Goal: Task Accomplishment & Management: Manage account settings

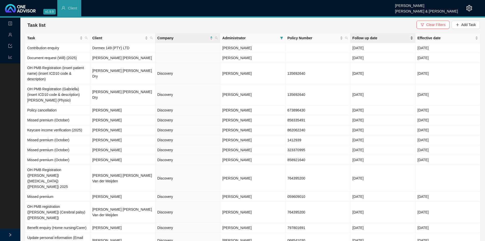
click at [365, 38] on span "Follow up date" at bounding box center [380, 38] width 57 height 6
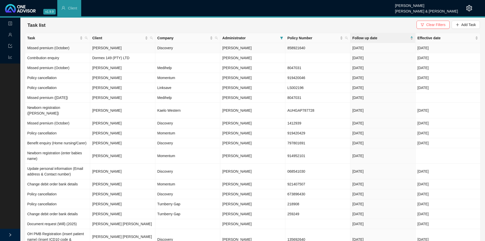
click at [102, 49] on td "Bryce Mellors" at bounding box center [122, 48] width 65 height 10
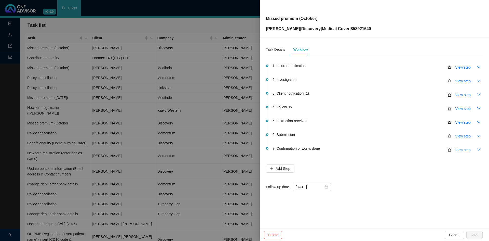
click at [463, 151] on span "View step" at bounding box center [462, 150] width 15 height 6
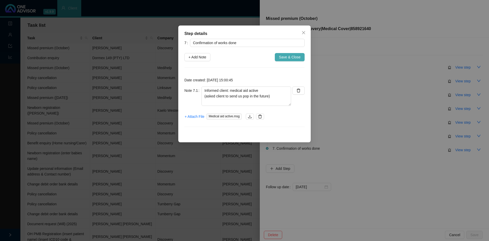
click at [290, 58] on span "Save & Close" at bounding box center [290, 57] width 22 height 6
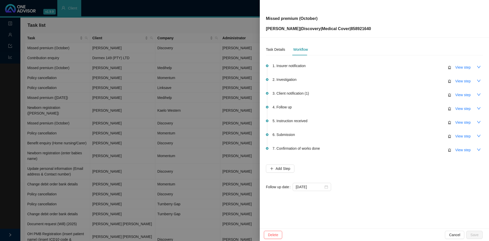
click at [147, 82] on div at bounding box center [244, 120] width 489 height 241
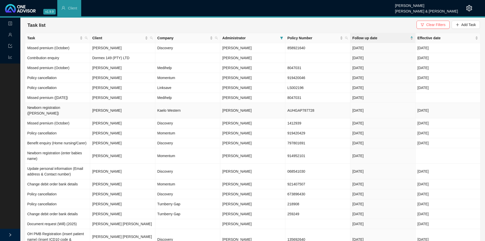
click at [101, 106] on td "Rene Clowes" at bounding box center [122, 111] width 65 height 16
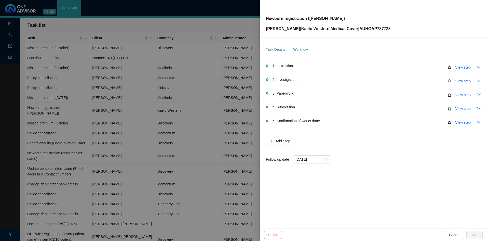
click at [276, 47] on div "Task Details" at bounding box center [275, 50] width 19 height 6
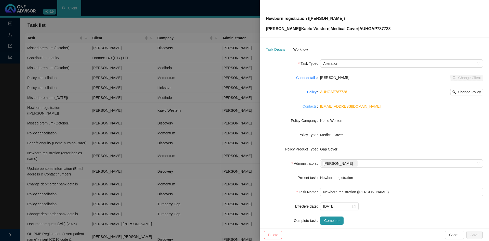
click at [308, 106] on link "Contacts" at bounding box center [309, 106] width 14 height 6
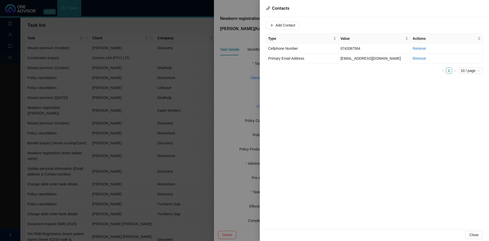
click at [231, 96] on div at bounding box center [244, 120] width 489 height 241
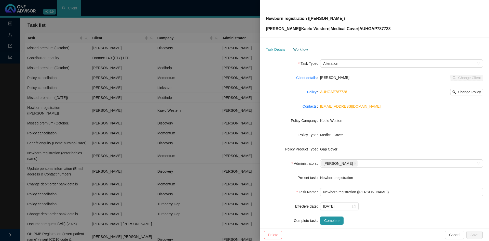
click at [296, 49] on div "Workflow" at bounding box center [300, 50] width 15 height 6
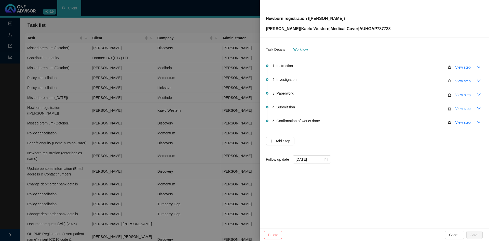
click at [466, 108] on span "View step" at bounding box center [462, 109] width 15 height 6
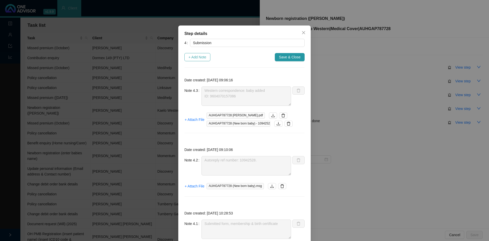
click at [193, 55] on span "+ Add Note" at bounding box center [197, 57] width 18 height 6
type textarea "Western correspondence: baby added ID: 9604070157086"
type textarea "Autoreply ref number: 10942528."
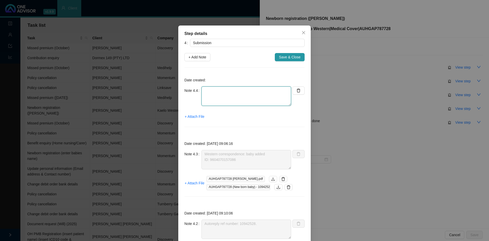
click at [207, 94] on textarea at bounding box center [246, 95] width 90 height 19
click at [207, 95] on textarea "Contacted Western Gap // Ref. Rene R502 premium // Bab" at bounding box center [246, 95] width 90 height 19
click at [239, 95] on textarea "Contacted Western Gap // Ref. Rene R512 premium // Bab" at bounding box center [246, 95] width 90 height 19
click at [261, 90] on textarea "Contacted Western Gap // Ref. Rene R512 premium // Bab" at bounding box center [246, 95] width 90 height 19
click at [237, 97] on textarea "Contacted Western Gap // Ref. Nadine R512 premium // Bab" at bounding box center [246, 95] width 90 height 19
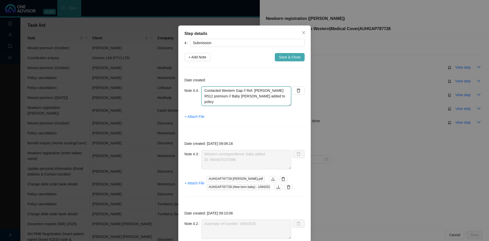
type textarea "Contacted Western Gap // Ref. Nadine R512 premium // Baby William added to poli…"
click at [280, 55] on span "Save & Close" at bounding box center [290, 57] width 22 height 6
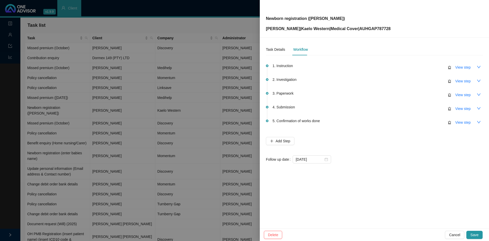
click at [473, 232] on span "Save" at bounding box center [474, 235] width 8 height 6
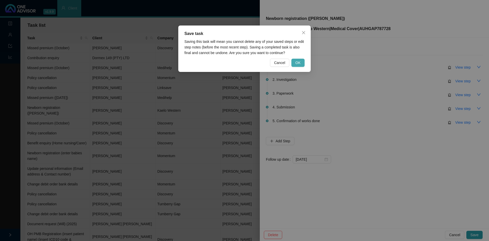
click at [298, 64] on span "OK" at bounding box center [297, 63] width 5 height 6
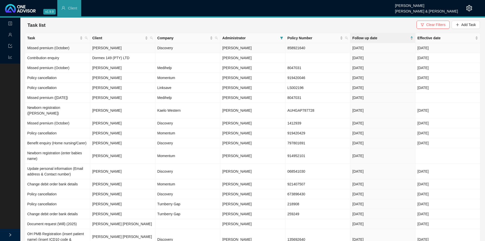
click at [161, 49] on td "Discovery" at bounding box center [187, 48] width 65 height 10
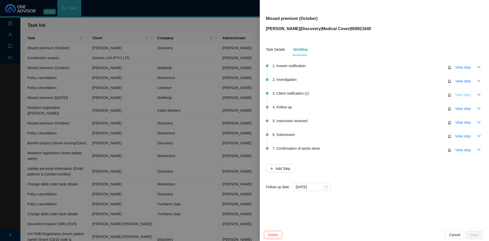
click at [465, 96] on span "View step" at bounding box center [462, 95] width 15 height 6
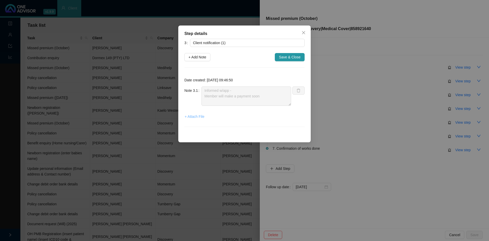
click at [199, 116] on span "+ Attach File" at bounding box center [195, 117] width 20 height 6
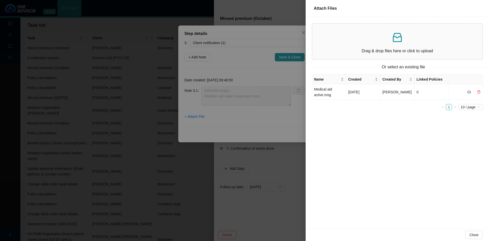
click at [357, 49] on p "Drag & drop files here or click to upload" at bounding box center [397, 51] width 162 height 6
click at [324, 91] on td "Medical aid active.msg" at bounding box center [329, 92] width 34 height 16
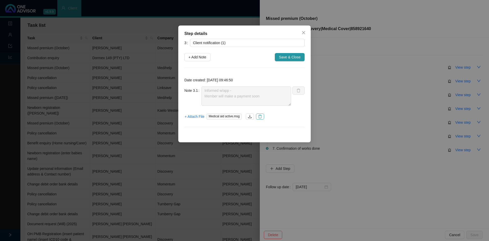
click at [259, 116] on icon "delete" at bounding box center [260, 116] width 4 height 4
click at [198, 116] on span "+ Attach File" at bounding box center [195, 117] width 20 height 6
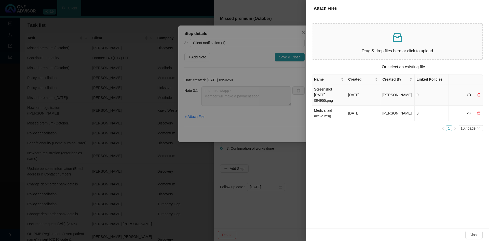
click at [328, 86] on td "Screenshot 2025-10-15 094955.png" at bounding box center [329, 94] width 34 height 21
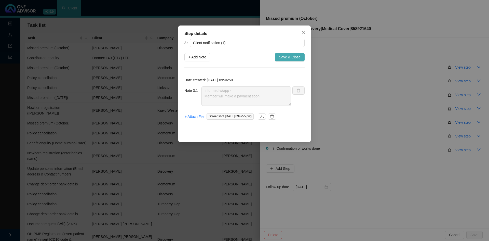
click at [283, 56] on span "Save & Close" at bounding box center [290, 57] width 22 height 6
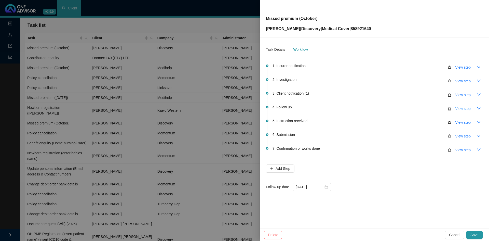
click at [466, 107] on span "View step" at bounding box center [462, 109] width 15 height 6
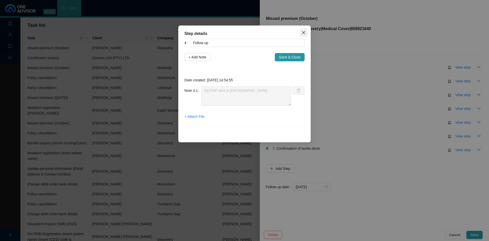
click at [304, 34] on icon "close" at bounding box center [303, 33] width 4 height 4
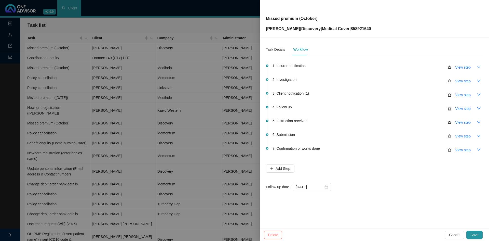
click at [479, 67] on icon "down" at bounding box center [479, 67] width 4 height 4
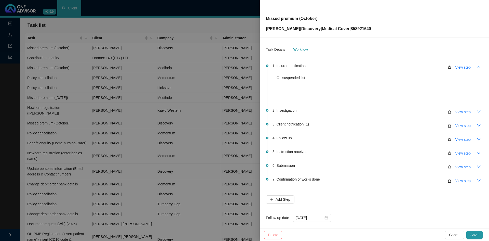
click at [477, 112] on icon "down" at bounding box center [479, 111] width 4 height 4
click at [477, 125] on icon "down" at bounding box center [479, 125] width 4 height 4
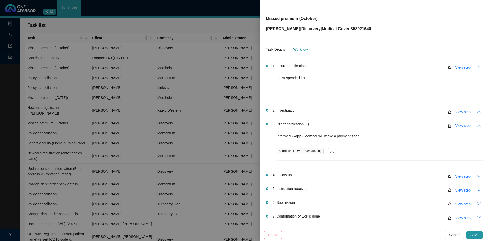
click at [477, 175] on icon "down" at bounding box center [479, 176] width 4 height 2
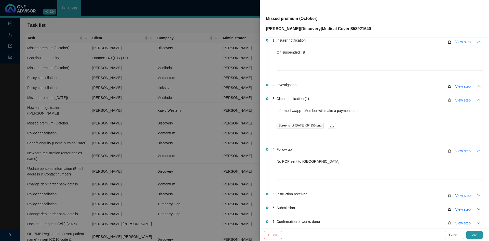
click at [477, 195] on icon "down" at bounding box center [479, 195] width 4 height 2
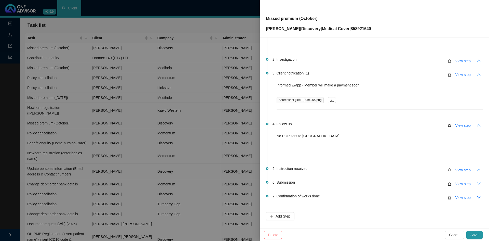
click at [474, 181] on button "button" at bounding box center [478, 183] width 8 height 8
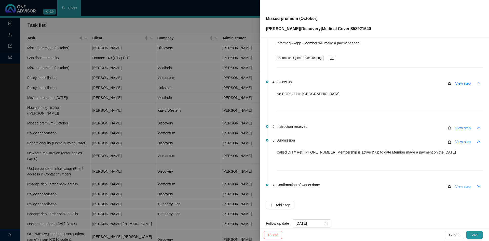
scroll to position [102, 0]
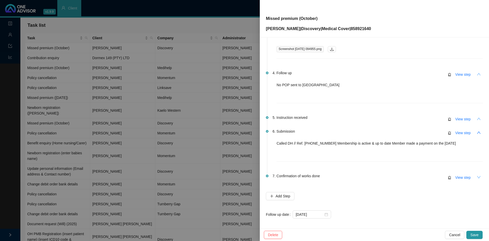
click at [477, 178] on icon "down" at bounding box center [479, 177] width 4 height 4
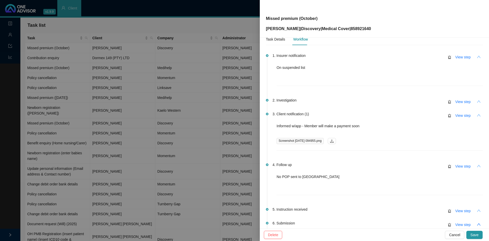
scroll to position [0, 0]
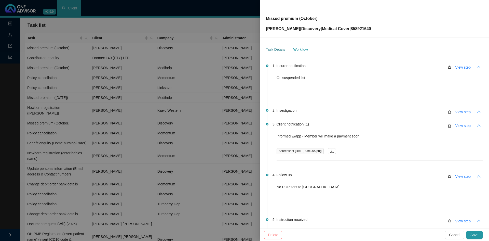
click at [275, 49] on div "Task Details" at bounding box center [275, 50] width 19 height 6
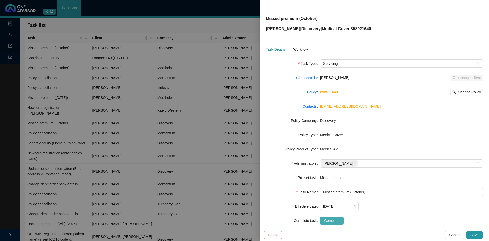
click at [324, 221] on span "Complete" at bounding box center [331, 220] width 15 height 6
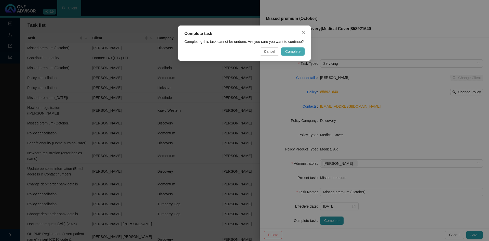
click at [292, 52] on span "Complete" at bounding box center [292, 52] width 15 height 6
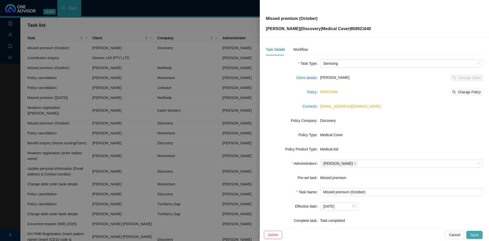
click at [475, 232] on span "Save" at bounding box center [474, 235] width 8 height 6
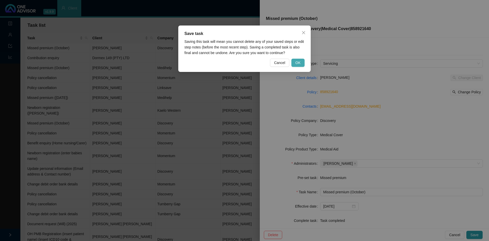
click at [300, 64] on span "OK" at bounding box center [297, 63] width 5 height 6
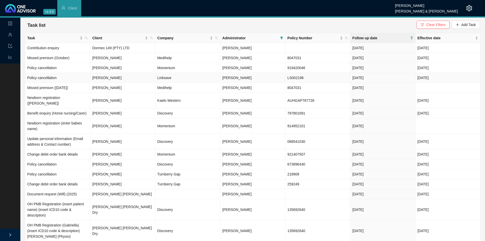
click at [169, 79] on td "Linksave" at bounding box center [187, 78] width 65 height 10
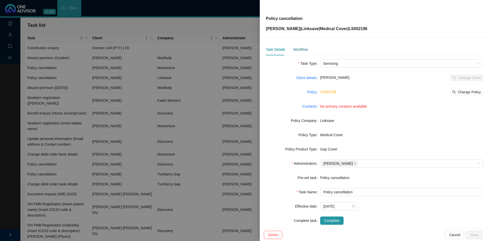
click at [297, 48] on div "Workflow" at bounding box center [300, 50] width 15 height 6
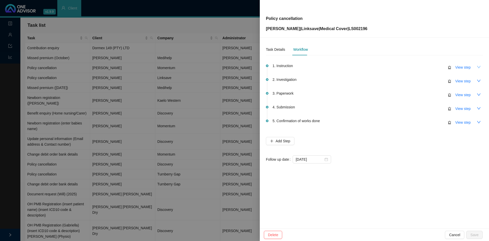
click at [479, 69] on icon "down" at bounding box center [479, 67] width 4 height 4
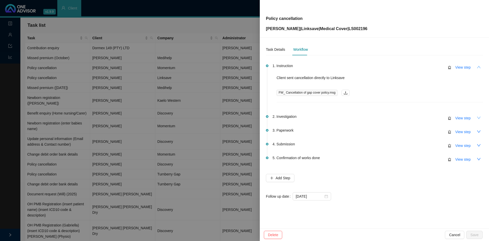
click at [477, 118] on icon "down" at bounding box center [479, 118] width 4 height 4
click at [479, 130] on icon "down" at bounding box center [479, 131] width 4 height 4
click at [475, 132] on button "button" at bounding box center [478, 131] width 8 height 8
click at [476, 145] on button "button" at bounding box center [478, 145] width 8 height 8
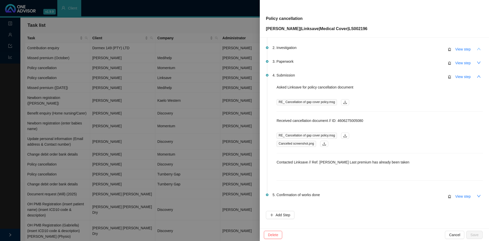
scroll to position [76, 0]
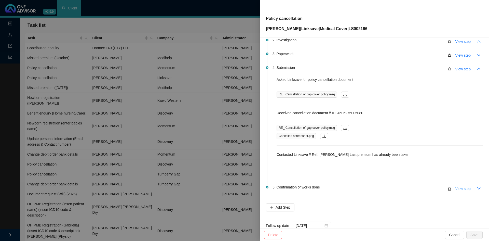
click at [461, 190] on span "View step" at bounding box center [462, 189] width 15 height 6
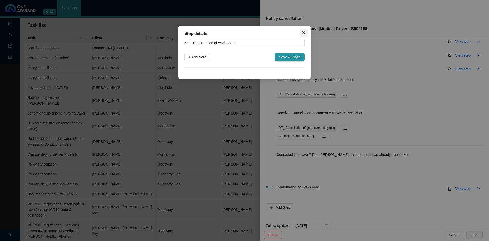
click at [305, 33] on icon "close" at bounding box center [303, 33] width 4 height 4
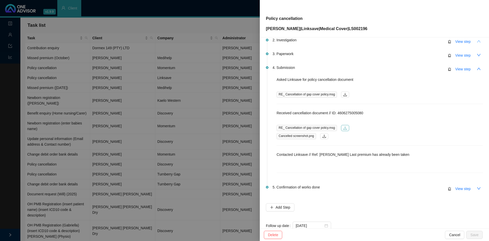
click at [346, 129] on button "button" at bounding box center [345, 128] width 8 height 6
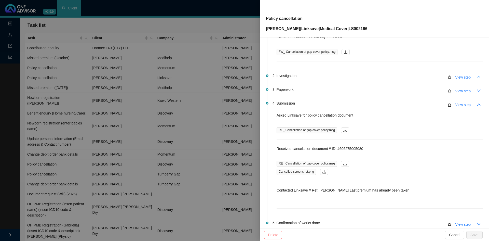
scroll to position [0, 0]
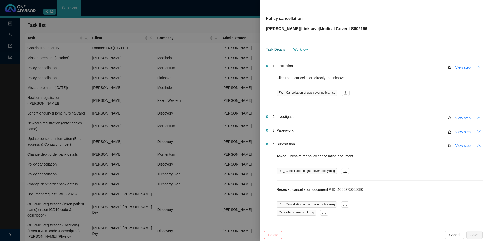
click at [273, 49] on div "Task Details" at bounding box center [275, 50] width 19 height 6
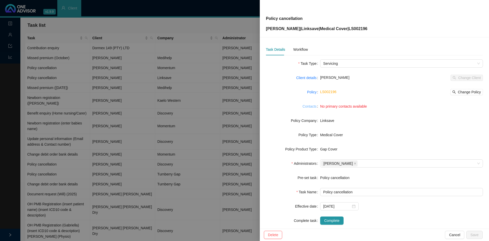
click at [310, 104] on link "Contacts" at bounding box center [309, 106] width 14 height 6
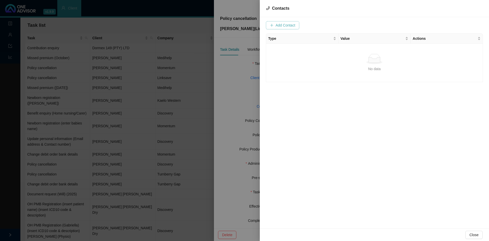
click at [283, 26] on span "Add Contact" at bounding box center [285, 25] width 20 height 6
click at [354, 26] on span at bounding box center [363, 25] width 32 height 8
type input "gdinner797@gmail.com"
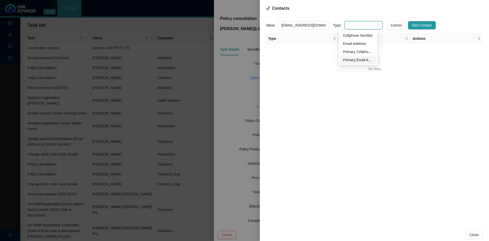
click at [353, 60] on div "Primary Email Address" at bounding box center [358, 60] width 30 height 6
click at [417, 24] on span "Add Contact" at bounding box center [422, 25] width 20 height 6
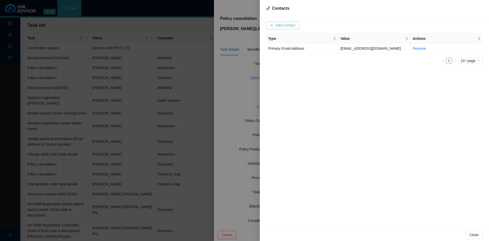
click at [290, 25] on span "Add Contact" at bounding box center [285, 25] width 20 height 6
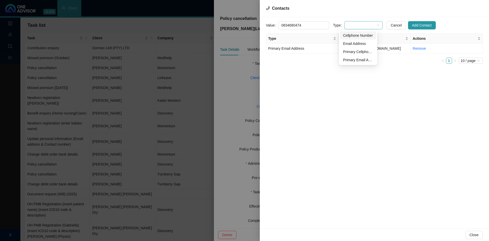
click at [356, 23] on span at bounding box center [363, 25] width 32 height 8
type input "0834680474"
click at [354, 51] on div "Primary Cellphone Number" at bounding box center [358, 52] width 30 height 6
click at [420, 23] on span "Add Contact" at bounding box center [422, 25] width 20 height 6
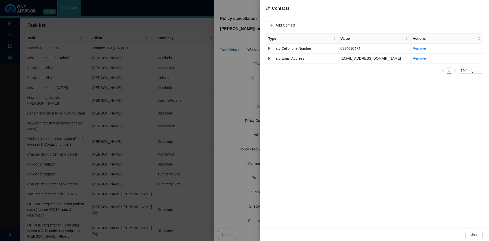
drag, startPoint x: 230, startPoint y: 89, endPoint x: 231, endPoint y: 63, distance: 25.5
click at [230, 89] on div at bounding box center [244, 120] width 489 height 241
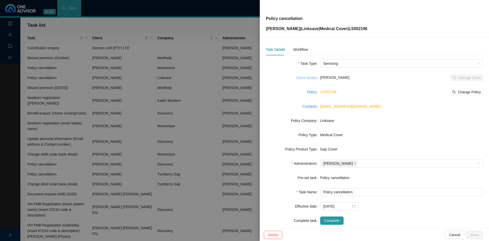
click at [304, 78] on link "Client details" at bounding box center [306, 78] width 20 height 6
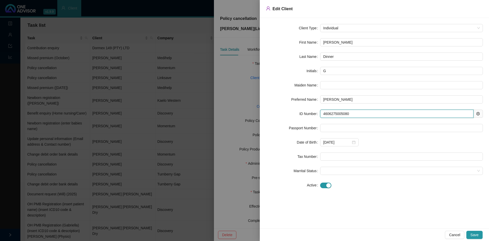
drag, startPoint x: 315, startPoint y: 112, endPoint x: 302, endPoint y: 113, distance: 13.2
click at [302, 113] on div "ID Number 4606275005080" at bounding box center [374, 113] width 217 height 8
click at [240, 111] on div at bounding box center [244, 120] width 489 height 241
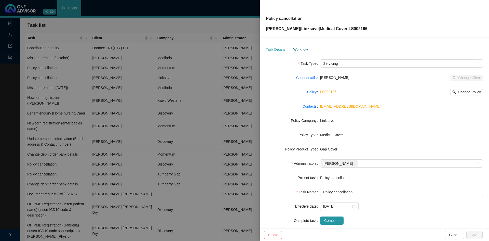
click at [299, 50] on div "Workflow" at bounding box center [300, 50] width 15 height 6
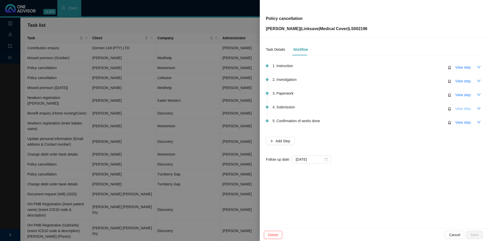
click at [464, 110] on span "View step" at bounding box center [462, 109] width 15 height 6
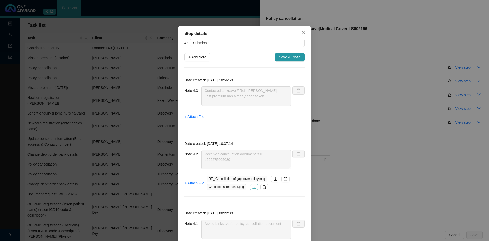
click at [253, 187] on icon "download" at bounding box center [254, 187] width 4 height 4
click at [303, 33] on icon "close" at bounding box center [303, 33] width 4 height 4
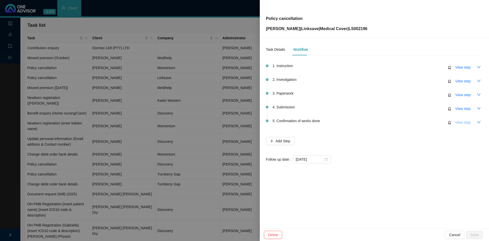
click at [464, 122] on span "View step" at bounding box center [462, 122] width 15 height 6
type input "Confirmation of works done"
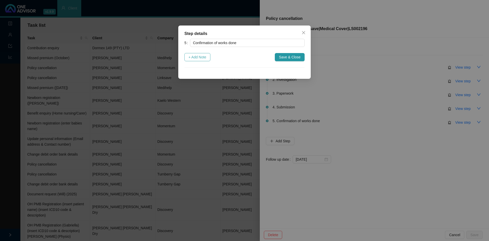
click at [200, 56] on span "+ Add Note" at bounding box center [197, 57] width 18 height 6
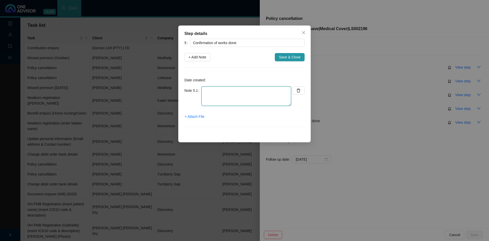
click at [207, 100] on textarea at bounding box center [246, 95] width 90 height 19
type textarea "Informed client: Cancellation done (effective 01.11.2025). No further premiums …"
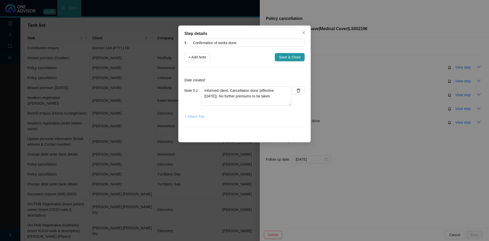
click at [196, 116] on span "+ Attach File" at bounding box center [195, 117] width 20 height 6
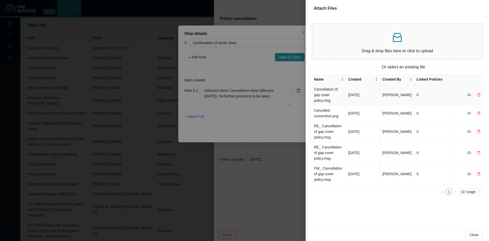
click at [326, 100] on td "Cancellation of gap cover policy.msg" at bounding box center [329, 94] width 34 height 21
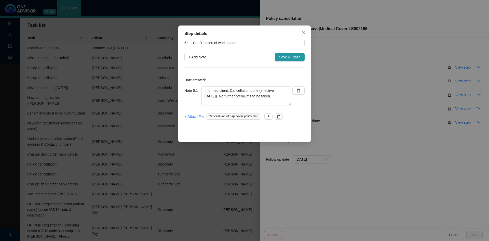
click at [288, 59] on span "Save & Close" at bounding box center [290, 57] width 22 height 6
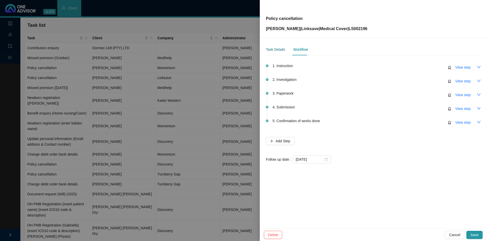
click at [276, 49] on div "Task Details" at bounding box center [275, 50] width 19 height 6
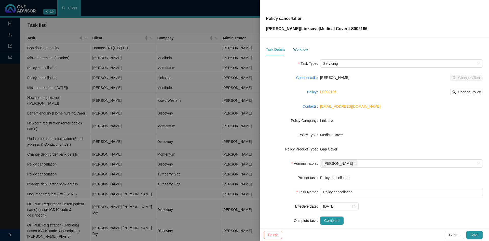
click at [295, 50] on div "Workflow" at bounding box center [300, 50] width 15 height 6
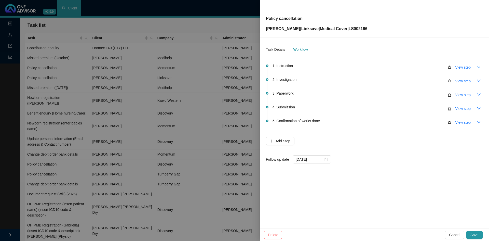
click at [477, 68] on icon "down" at bounding box center [479, 67] width 4 height 4
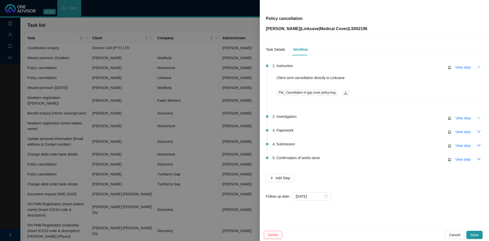
click at [478, 117] on icon "down" at bounding box center [479, 117] width 4 height 2
click at [477, 132] on icon "down" at bounding box center [479, 131] width 4 height 4
click at [475, 147] on button "button" at bounding box center [478, 145] width 8 height 8
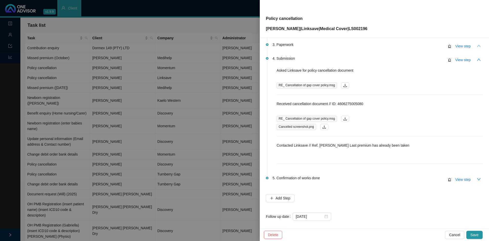
scroll to position [90, 0]
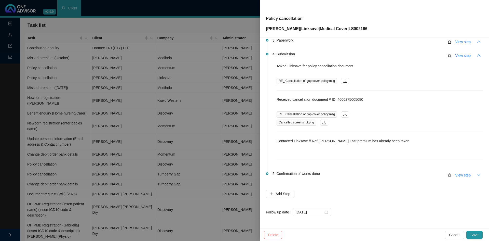
click at [477, 176] on icon "down" at bounding box center [479, 175] width 4 height 4
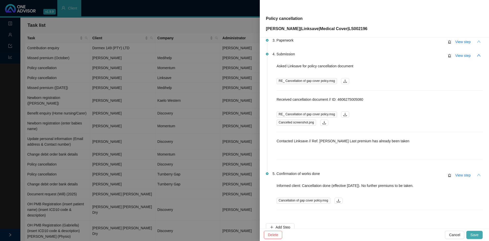
click at [474, 236] on span "Save" at bounding box center [474, 235] width 8 height 6
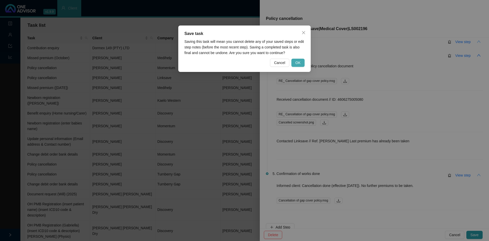
click at [301, 62] on button "OK" at bounding box center [297, 63] width 13 height 8
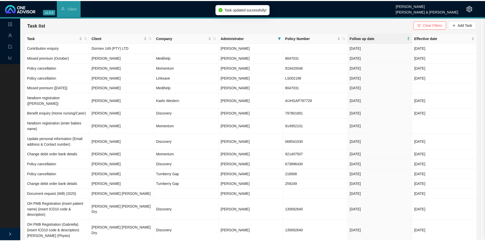
scroll to position [0, 0]
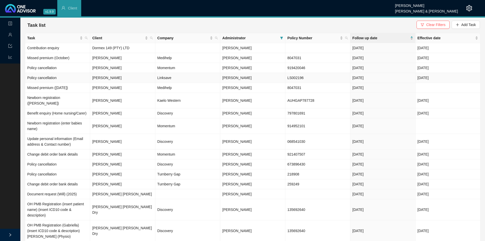
click at [139, 78] on td "[PERSON_NAME]" at bounding box center [122, 78] width 65 height 10
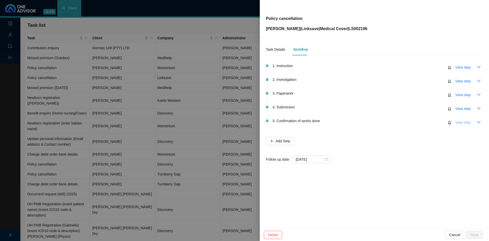
click at [457, 124] on span "View step" at bounding box center [462, 122] width 15 height 6
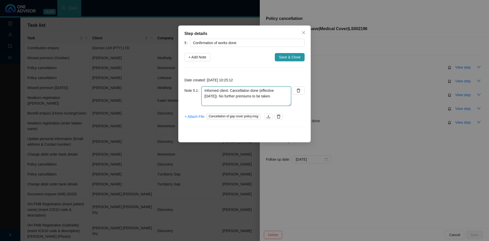
click at [280, 96] on textarea "Informed client: Cancellation done (effective 01.11.2025). No further premiums …" at bounding box center [246, 95] width 90 height 19
type textarea "Informed client: Cancellation done (effective 01.11.2025). No further premiums …"
click at [282, 60] on button "Save & Close" at bounding box center [290, 57] width 30 height 8
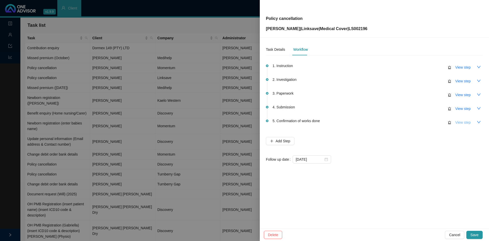
click at [467, 122] on span "View step" at bounding box center [462, 122] width 15 height 6
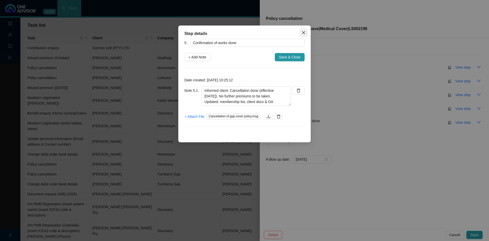
click at [304, 32] on icon "close" at bounding box center [303, 32] width 3 height 3
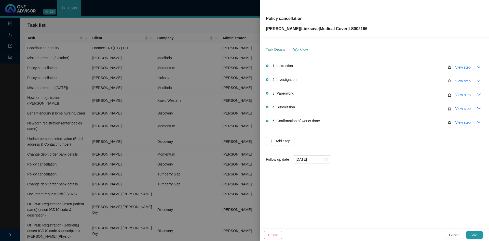
click at [270, 52] on div "Task Details" at bounding box center [275, 50] width 19 height 6
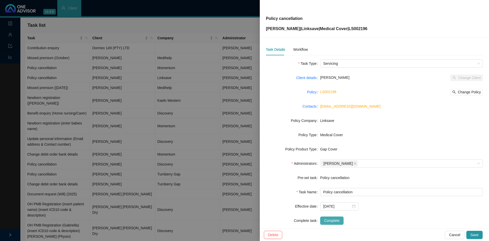
click at [329, 219] on span "Complete" at bounding box center [331, 220] width 15 height 6
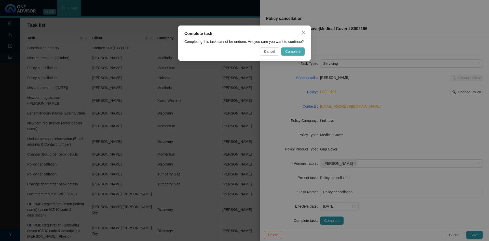
click at [293, 52] on span "Complete" at bounding box center [292, 52] width 15 height 6
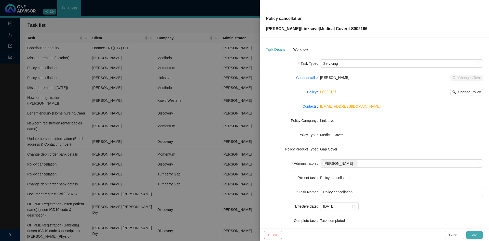
click at [478, 234] on span "Save" at bounding box center [474, 235] width 8 height 6
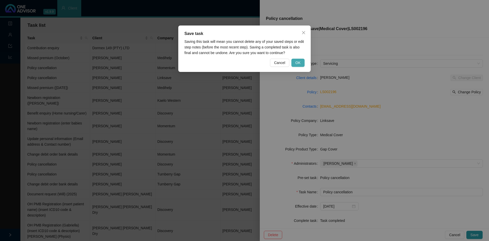
click at [296, 61] on span "OK" at bounding box center [297, 63] width 5 height 6
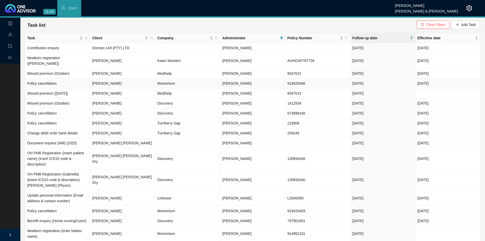
click at [298, 79] on td "919420046" at bounding box center [317, 83] width 65 height 10
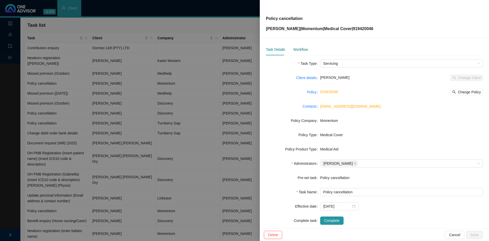
click at [305, 51] on div "Workflow" at bounding box center [300, 50] width 15 height 6
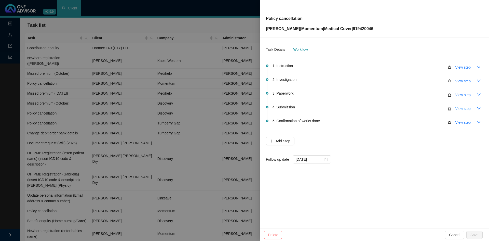
click at [470, 109] on span "View step" at bounding box center [462, 109] width 15 height 6
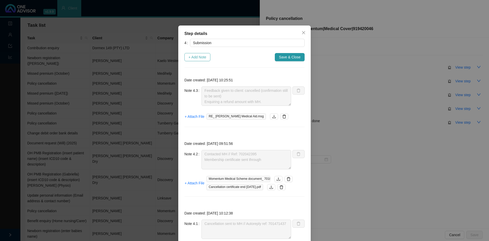
click at [196, 57] on span "+ Add Note" at bounding box center [197, 57] width 18 height 6
type textarea "Feedback given to client: cancelled (confirmation still to be sent) Enquiring a…"
type textarea "Contacted MH // Ref: 702042395 Membership certificate sent through"
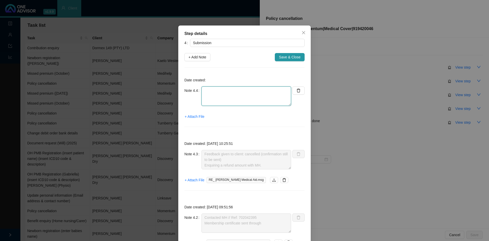
click at [219, 100] on textarea at bounding box center [246, 95] width 90 height 19
type textarea "c"
click at [249, 91] on textarea "Contacted MH // Ref. Policy is cancelled // No further premiums will be taken. …" at bounding box center [246, 95] width 90 height 19
click at [267, 101] on textarea "Contacted MH // Ref. 702411519 Policy is cancelled // No further premiums will …" at bounding box center [246, 95] width 90 height 19
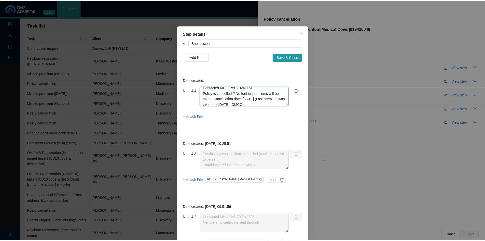
scroll to position [0, 0]
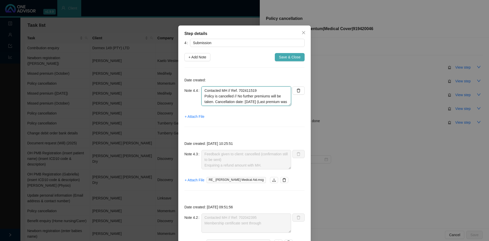
type textarea "Contacted MH // Ref. 702411519 Policy is cancelled // No further premiums will …"
click at [292, 54] on button "Save & Close" at bounding box center [290, 57] width 30 height 8
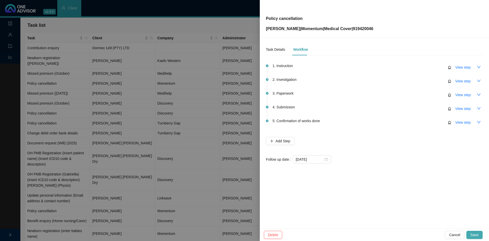
click at [474, 234] on span "Save" at bounding box center [474, 235] width 8 height 6
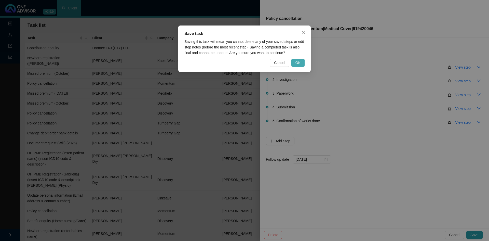
click at [299, 61] on span "OK" at bounding box center [297, 63] width 5 height 6
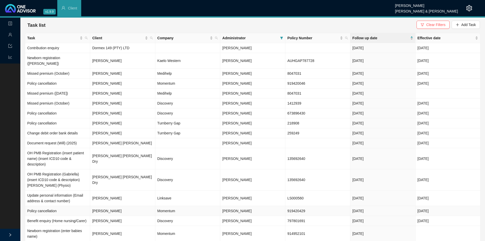
click at [166, 206] on td "Momentum" at bounding box center [187, 211] width 65 height 10
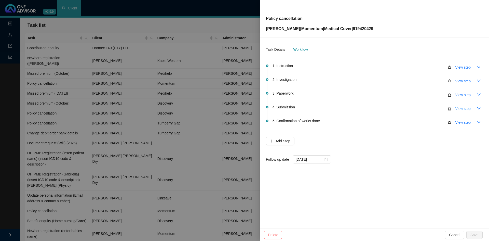
click at [462, 109] on span "View step" at bounding box center [462, 109] width 15 height 6
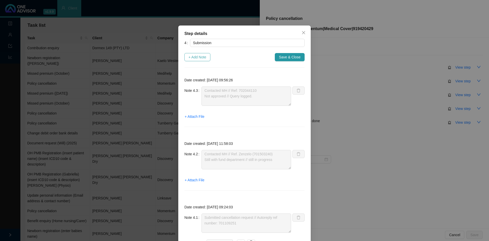
click at [202, 57] on span "+ Add Note" at bounding box center [197, 57] width 18 height 6
type textarea "Contacted MH // Ref: 702044110 Not approved // Query logged."
type textarea "Contacted MH // Ref. Zenzelo (701503240) Still with fund department // still in…"
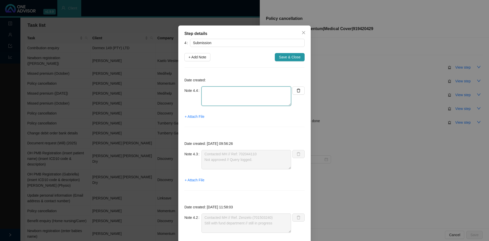
click at [222, 97] on textarea at bounding box center [246, 95] width 90 height 19
drag, startPoint x: 245, startPoint y: 89, endPoint x: 248, endPoint y: 90, distance: 2.7
click at [246, 89] on textarea "Contacted MH // Ref: Still with fund management" at bounding box center [246, 95] width 90 height 19
type textarea "Contacted MH // Ref: 702412062 Still with fund management"
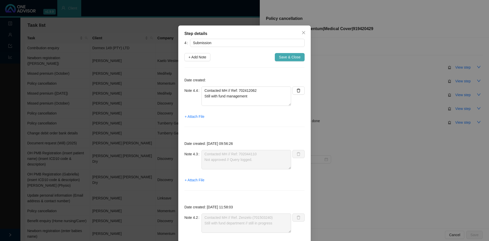
click at [292, 55] on span "Save & Close" at bounding box center [290, 57] width 22 height 6
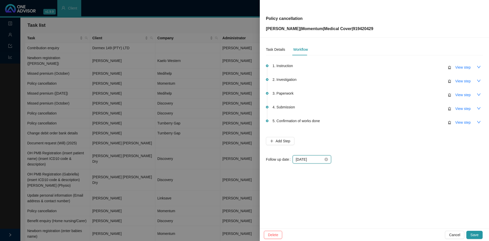
drag, startPoint x: 322, startPoint y: 161, endPoint x: 326, endPoint y: 161, distance: 4.1
click at [323, 161] on input "2025-10-15" at bounding box center [310, 159] width 28 height 6
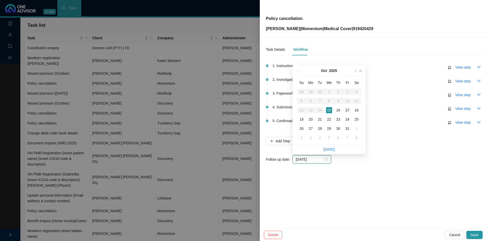
type input "[DATE]"
click at [348, 108] on div "17" at bounding box center [347, 110] width 6 height 6
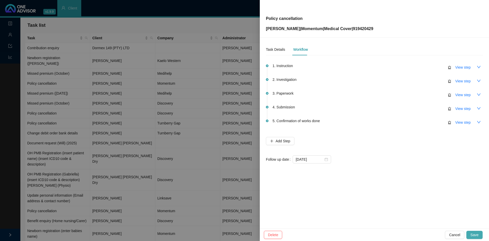
click at [472, 233] on span "Save" at bounding box center [474, 235] width 8 height 6
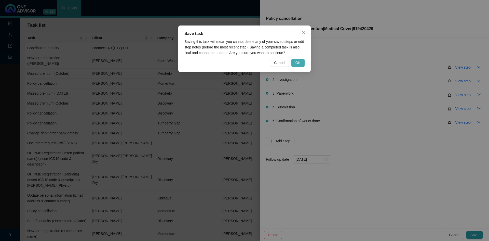
click at [301, 61] on button "OK" at bounding box center [297, 63] width 13 height 8
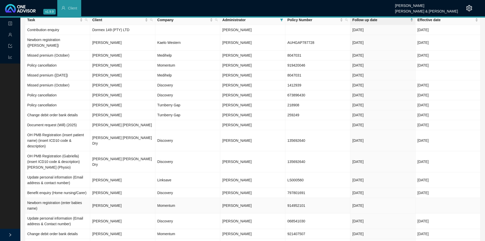
scroll to position [25, 0]
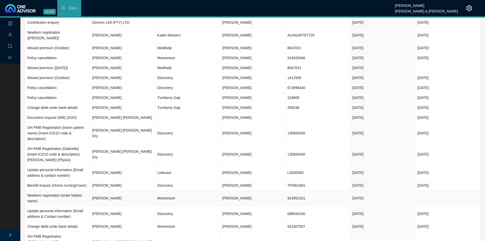
click at [177, 194] on td "Momentum" at bounding box center [187, 198] width 65 height 16
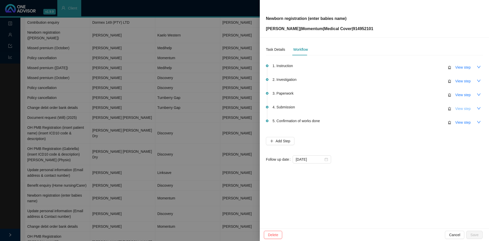
click at [465, 109] on span "View step" at bounding box center [462, 109] width 15 height 6
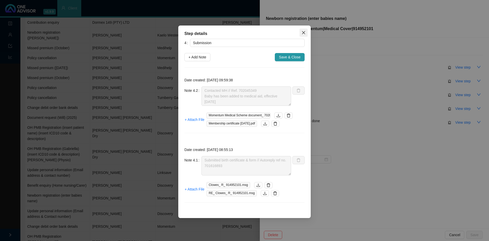
click at [305, 33] on icon "close" at bounding box center [303, 33] width 4 height 4
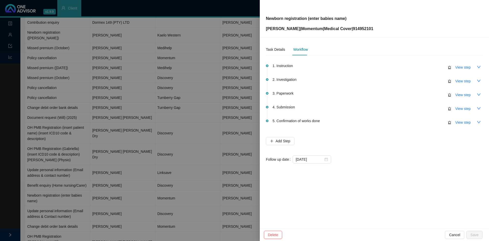
click at [211, 149] on div at bounding box center [244, 120] width 489 height 241
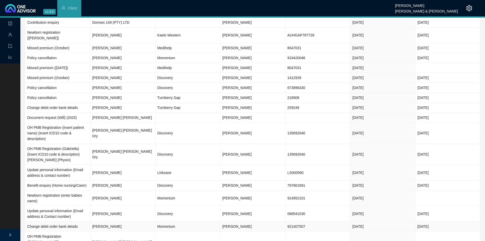
click at [174, 221] on td "Momentum" at bounding box center [187, 226] width 65 height 10
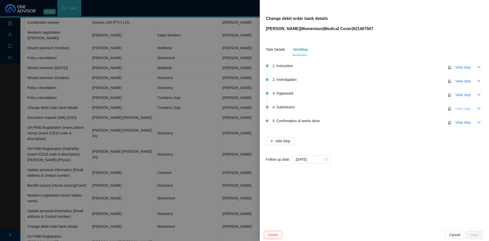
drag, startPoint x: 477, startPoint y: 109, endPoint x: 467, endPoint y: 109, distance: 10.7
click at [477, 109] on icon "down" at bounding box center [479, 108] width 4 height 4
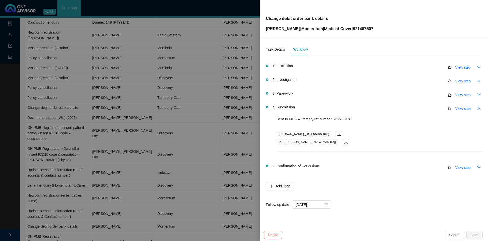
click at [368, 28] on p "Robert Barton-Smith | Momentum | Medical Cover | 921407507" at bounding box center [319, 29] width 107 height 6
click at [466, 107] on span "View step" at bounding box center [462, 109] width 15 height 6
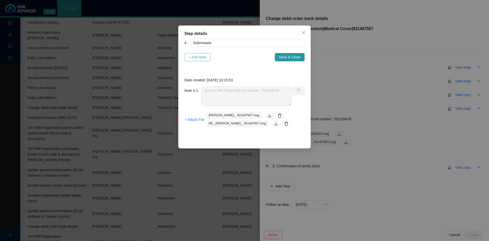
click at [197, 58] on span "+ Add Note" at bounding box center [197, 57] width 18 height 6
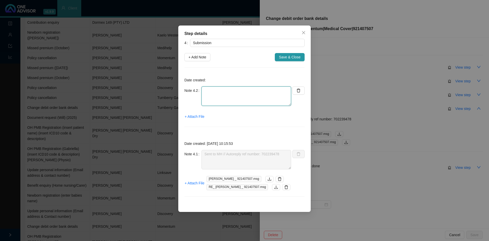
click at [213, 100] on textarea at bounding box center [246, 95] width 90 height 19
click at [204, 90] on textarea "7890" at bounding box center [246, 95] width 90 height 19
click at [204, 90] on textarea "*7890" at bounding box center [246, 95] width 90 height 19
click at [211, 89] on textarea "*7890" at bounding box center [246, 95] width 90 height 19
click at [248, 91] on textarea "Contacted MH // Ref. Bank details have been updated. *7890" at bounding box center [246, 95] width 90 height 19
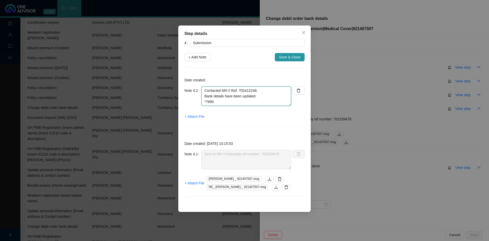
click at [262, 94] on textarea "Contacted MH // Ref. 702412248. Bank details have been updated. *7890" at bounding box center [246, 95] width 90 height 19
click at [204, 102] on textarea "Contacted MH // Ref. 702412248. Bank details have been updated, effective 01.11…" at bounding box center [246, 95] width 90 height 19
type textarea "Contacted MH // Ref. 702412248. Bank details have been updated, effective 01.11…"
click at [283, 59] on span "Save & Close" at bounding box center [290, 57] width 22 height 6
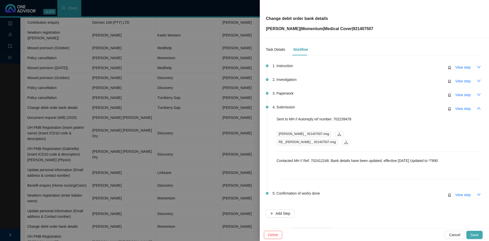
click at [478, 234] on span "Save" at bounding box center [474, 235] width 8 height 6
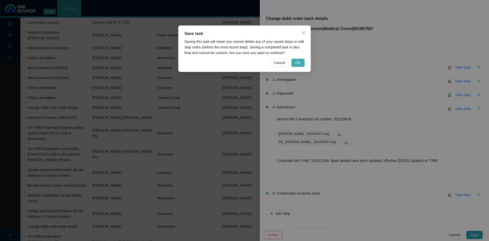
click at [297, 63] on span "OK" at bounding box center [297, 63] width 5 height 6
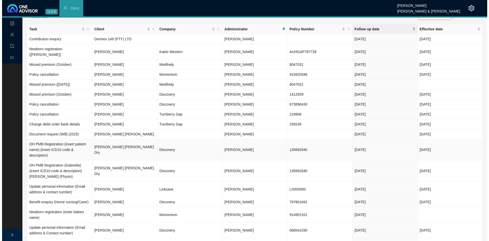
scroll to position [0, 0]
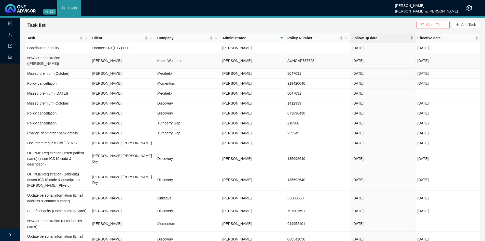
click at [183, 59] on td "Kaelo Western" at bounding box center [187, 61] width 65 height 16
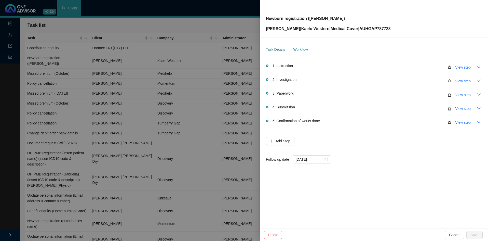
click at [277, 49] on div "Task Details" at bounding box center [275, 50] width 19 height 6
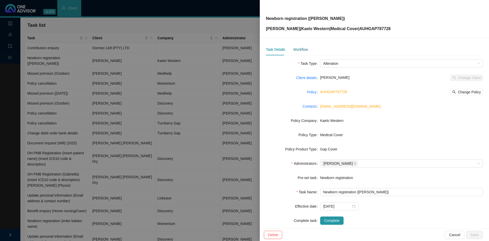
click at [297, 50] on div "Workflow" at bounding box center [300, 50] width 15 height 6
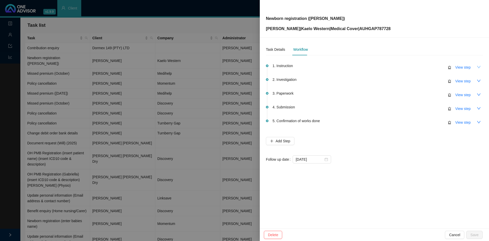
click at [480, 68] on icon "down" at bounding box center [479, 67] width 4 height 4
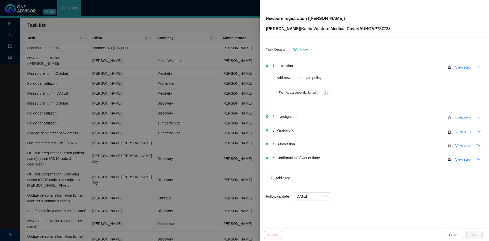
click at [477, 118] on icon "down" at bounding box center [479, 118] width 4 height 4
click at [474, 132] on button "View step" at bounding box center [462, 132] width 23 height 8
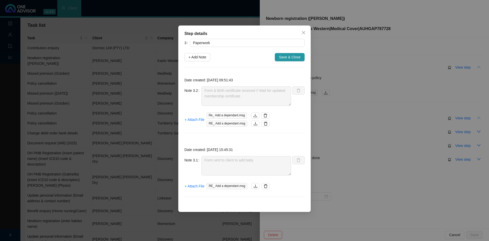
drag, startPoint x: 305, startPoint y: 32, endPoint x: 327, endPoint y: 37, distance: 22.6
click at [305, 32] on span "Close" at bounding box center [303, 33] width 8 height 4
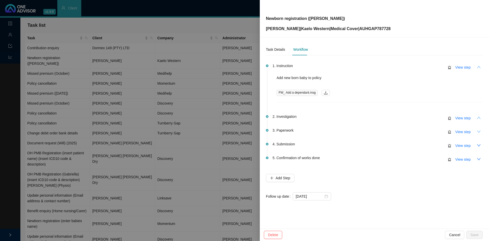
click at [477, 131] on icon "down" at bounding box center [479, 131] width 4 height 4
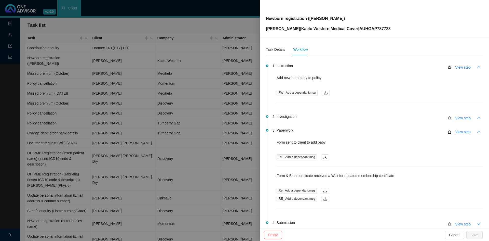
scroll to position [25, 0]
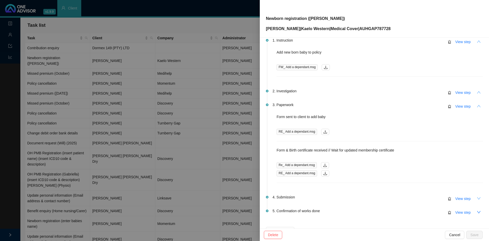
click at [477, 198] on icon "down" at bounding box center [479, 198] width 4 height 4
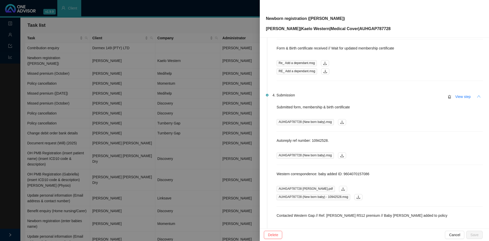
scroll to position [178, 0]
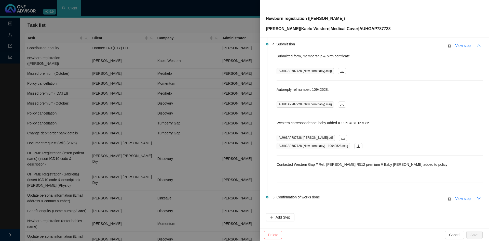
drag, startPoint x: 475, startPoint y: 197, endPoint x: 443, endPoint y: 197, distance: 31.6
click at [477, 197] on icon "down" at bounding box center [479, 198] width 4 height 4
click at [459, 200] on span "View step" at bounding box center [462, 198] width 15 height 6
type input "Confirmation of works done"
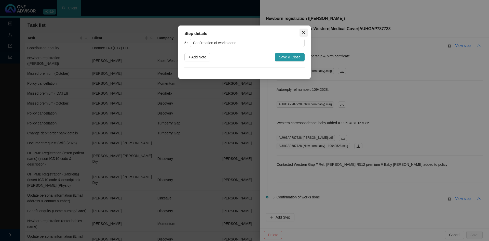
drag, startPoint x: 303, startPoint y: 33, endPoint x: 306, endPoint y: 36, distance: 5.2
click at [303, 33] on icon "close" at bounding box center [303, 33] width 4 height 4
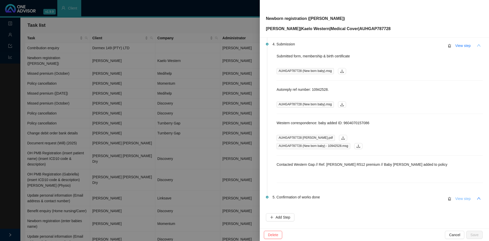
click at [458, 199] on span "View step" at bounding box center [462, 198] width 15 height 6
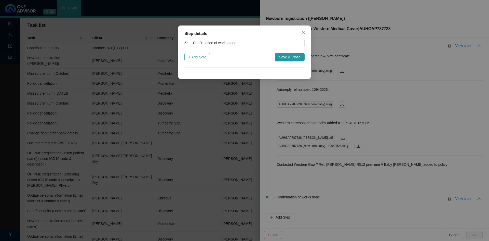
drag, startPoint x: 199, startPoint y: 56, endPoint x: 207, endPoint y: 73, distance: 18.7
click at [200, 57] on span "+ Add Note" at bounding box center [197, 57] width 18 height 6
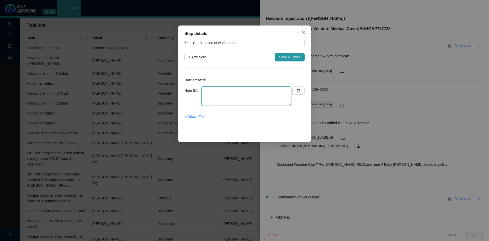
click at [211, 96] on textarea at bounding box center [246, 95] width 90 height 19
type textarea "Informed client: Baby William added to medical aid (Effective 01.10.2025). Prem…"
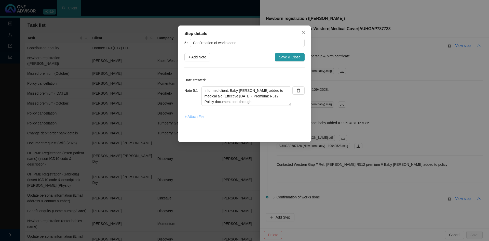
click at [197, 117] on span "+ Attach File" at bounding box center [195, 117] width 20 height 6
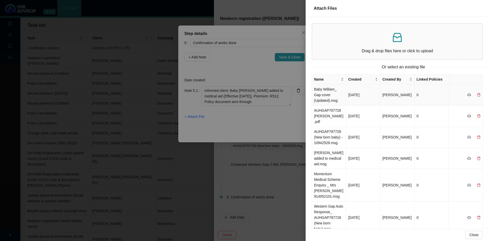
click at [324, 96] on td "Baby William_ Gap cover (Updated).msg" at bounding box center [329, 94] width 34 height 21
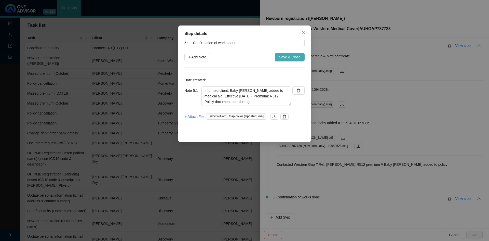
click at [288, 58] on span "Save & Close" at bounding box center [290, 57] width 22 height 6
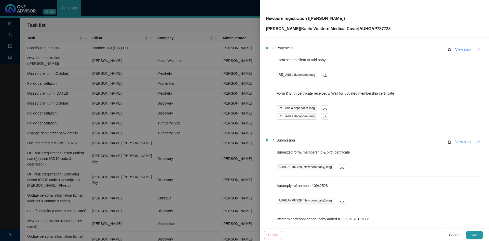
scroll to position [0, 0]
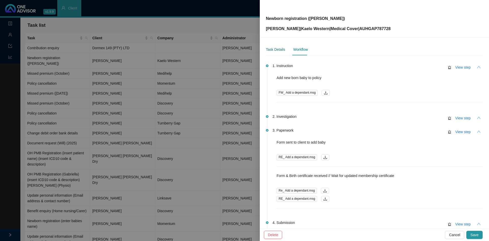
click at [275, 48] on div "Task Details" at bounding box center [275, 50] width 19 height 6
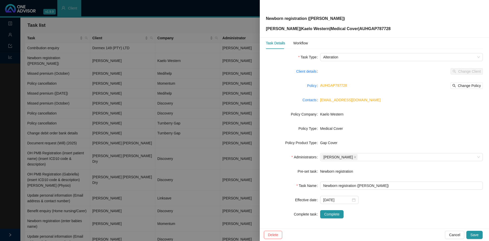
scroll to position [8, 0]
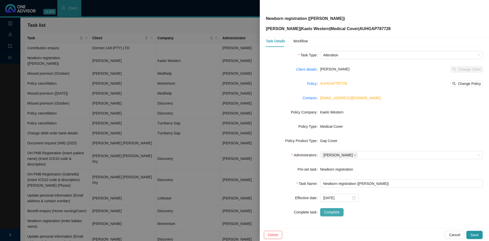
click at [331, 212] on span "Complete" at bounding box center [331, 212] width 15 height 6
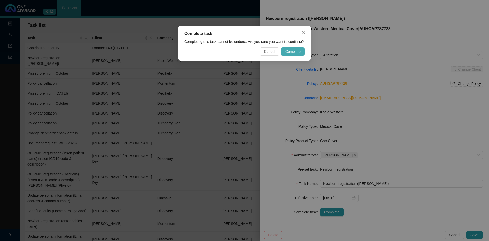
click at [292, 49] on span "Complete" at bounding box center [292, 52] width 15 height 6
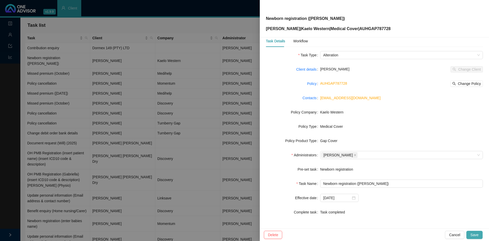
click at [472, 233] on span "Save" at bounding box center [474, 235] width 8 height 6
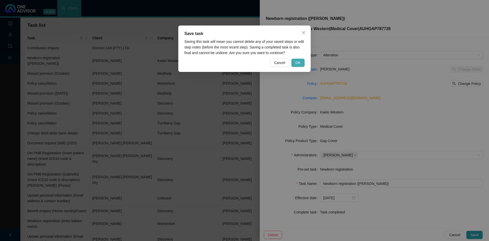
click at [294, 64] on button "OK" at bounding box center [297, 63] width 13 height 8
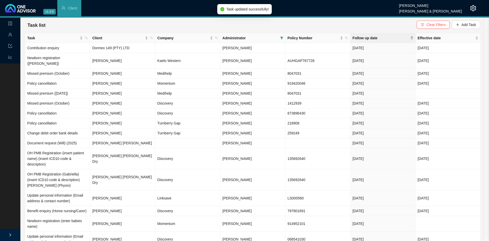
scroll to position [2, 0]
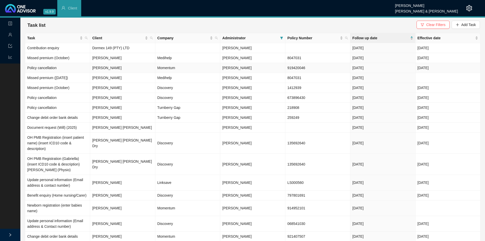
click at [116, 69] on td "Carmen Layman" at bounding box center [122, 68] width 65 height 10
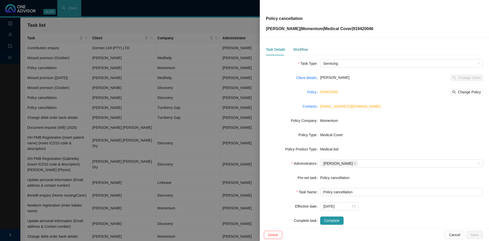
click at [302, 48] on div "Workflow" at bounding box center [300, 50] width 15 height 6
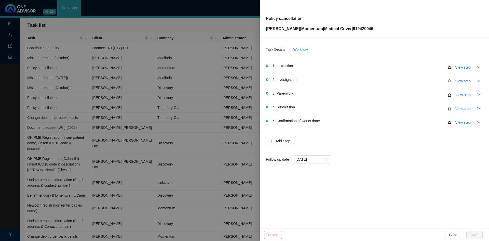
click at [465, 110] on span "View step" at bounding box center [462, 109] width 15 height 6
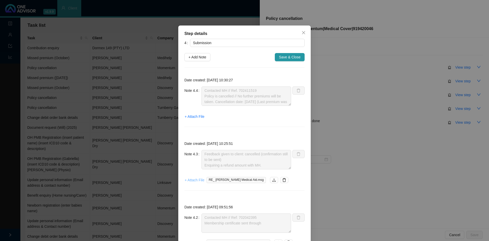
click at [192, 181] on span "+ Attach File" at bounding box center [195, 180] width 20 height 6
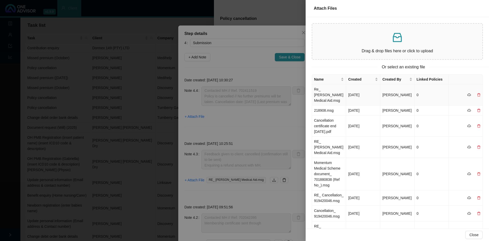
click at [325, 96] on td "Re_ Carmen Layman Medical Aid.msg" at bounding box center [329, 94] width 34 height 21
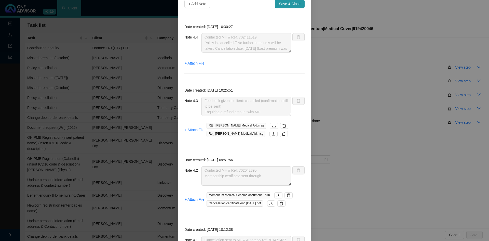
scroll to position [0, 0]
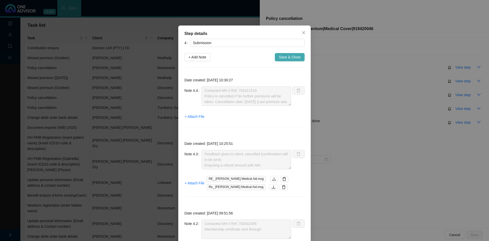
click at [288, 57] on span "Save & Close" at bounding box center [290, 57] width 22 height 6
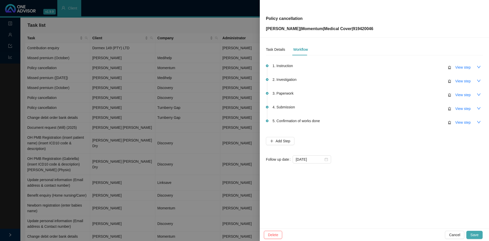
click at [478, 232] on button "Save" at bounding box center [474, 234] width 16 height 8
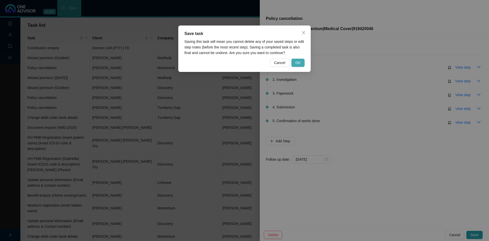
click at [300, 62] on button "OK" at bounding box center [297, 63] width 13 height 8
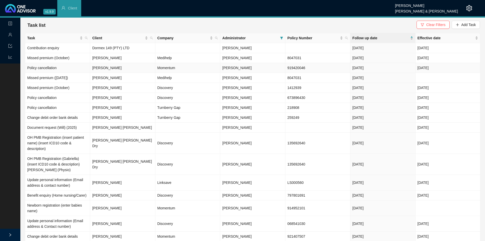
click at [108, 68] on td "Carmen Layman" at bounding box center [122, 68] width 65 height 10
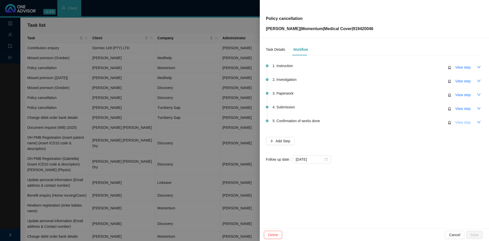
click at [470, 122] on span "View step" at bounding box center [462, 122] width 15 height 6
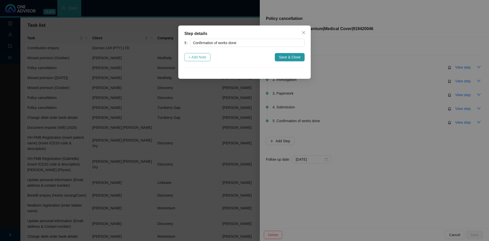
click at [192, 59] on span "+ Add Note" at bounding box center [197, 57] width 18 height 6
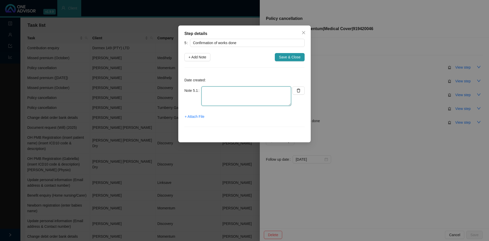
click at [206, 91] on textarea at bounding box center [246, 95] width 90 height 19
type textarea "Informed client"
click at [303, 34] on icon "close" at bounding box center [303, 33] width 4 height 4
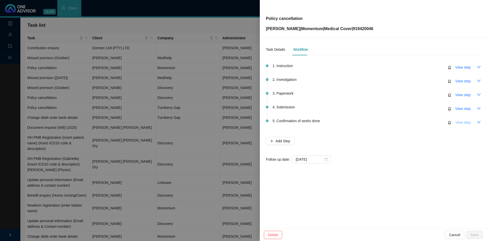
click at [460, 123] on span "View step" at bounding box center [462, 122] width 15 height 6
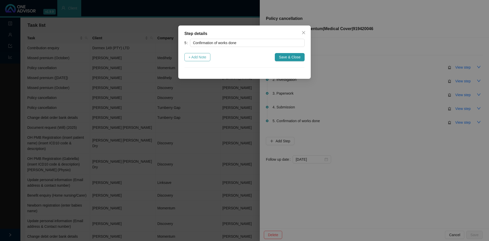
click at [195, 57] on span "+ Add Note" at bounding box center [197, 57] width 18 height 6
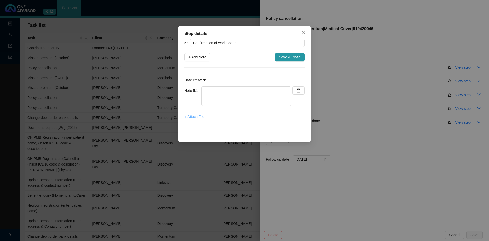
click at [198, 117] on span "+ Attach File" at bounding box center [195, 117] width 20 height 6
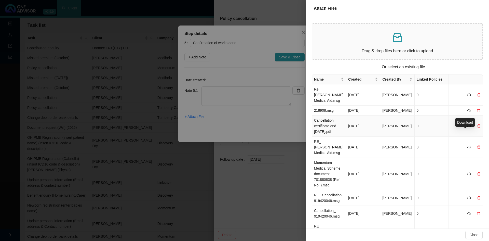
click at [467, 128] on icon "cloud-download" at bounding box center [469, 126] width 4 height 4
click at [232, 119] on div at bounding box center [244, 120] width 489 height 241
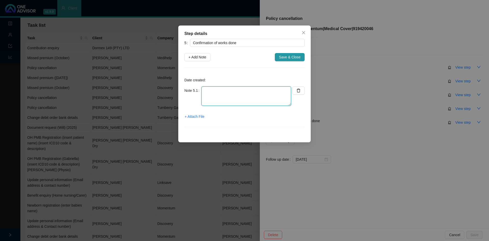
click at [219, 94] on textarea at bounding box center [246, 95] width 90 height 19
type textarea "Informed client: Cancellation done (Effective 30.09.2025). No further premiums …"
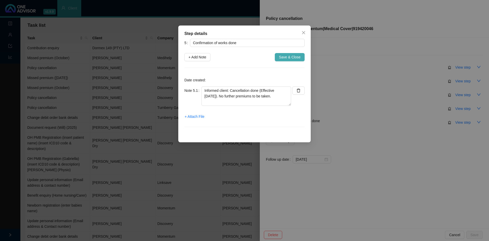
click at [288, 59] on span "Save & Close" at bounding box center [290, 57] width 22 height 6
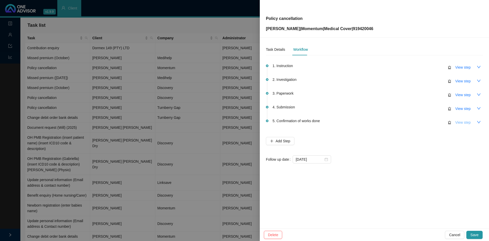
click at [454, 123] on button "View step" at bounding box center [462, 122] width 23 height 8
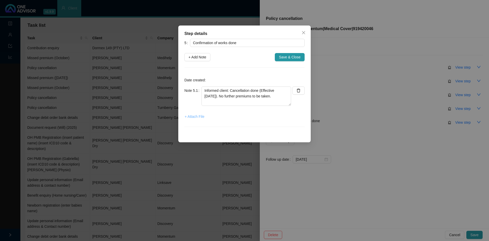
click at [185, 116] on span "+ Attach File" at bounding box center [195, 117] width 20 height 6
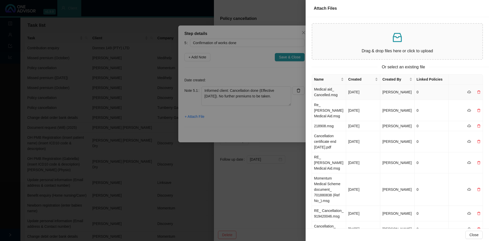
click at [332, 90] on td "Medical aid_ Cancelled.msg" at bounding box center [329, 92] width 34 height 16
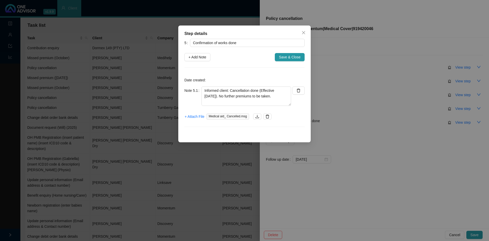
click at [293, 57] on span "Save & Close" at bounding box center [290, 57] width 22 height 6
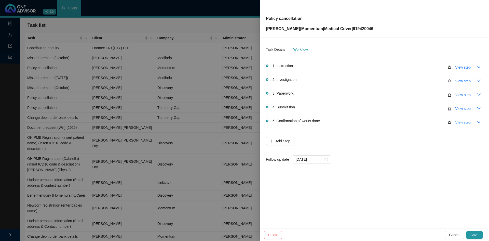
click at [459, 122] on span "View step" at bounding box center [462, 122] width 15 height 6
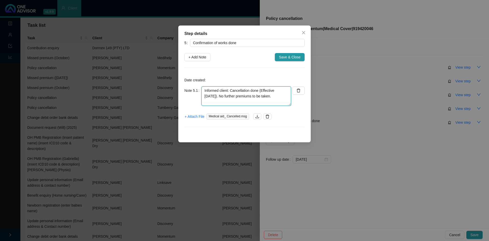
click at [280, 96] on textarea "Informed client: Cancellation done (Effective 30.09.2025). No further premiums …" at bounding box center [246, 95] width 90 height 19
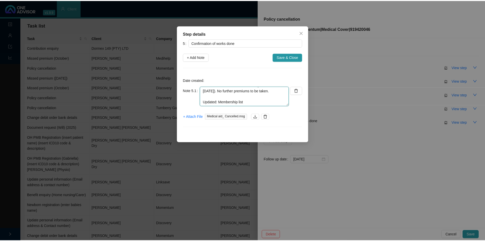
scroll to position [6, 0]
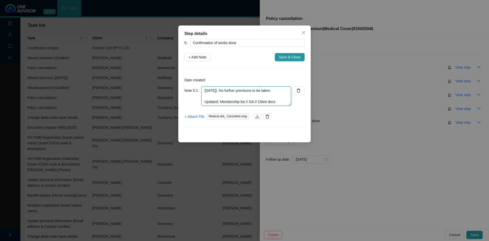
type textarea "Informed client: Cancellation done (Effective 30.09.2025). No further premiums …"
click at [283, 58] on span "Save & Close" at bounding box center [290, 57] width 22 height 6
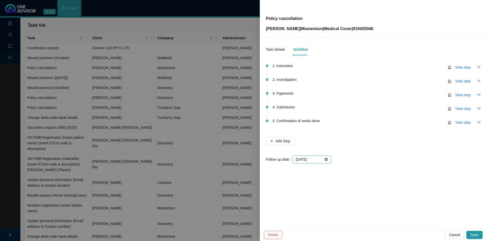
click at [325, 160] on icon "close-circle" at bounding box center [326, 159] width 4 height 4
click at [326, 160] on div at bounding box center [312, 159] width 32 height 6
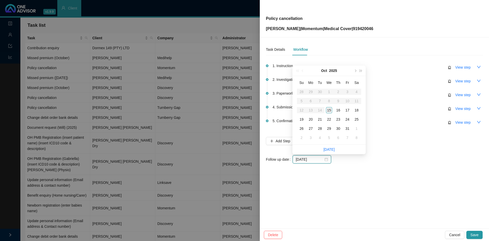
type input "2025-10-15"
type input "[DATE]"
click at [338, 109] on div "16" at bounding box center [338, 110] width 6 height 6
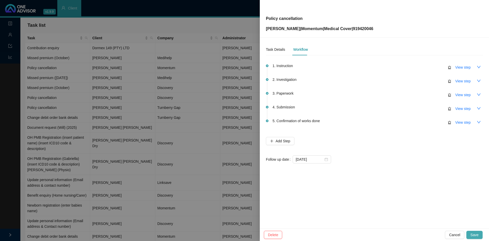
click at [474, 234] on span "Save" at bounding box center [474, 235] width 8 height 6
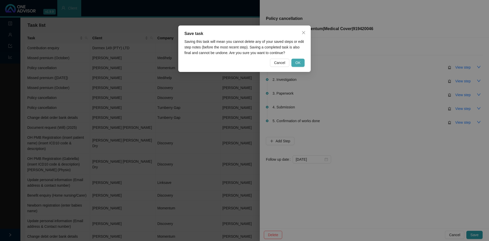
click at [298, 62] on span "OK" at bounding box center [297, 63] width 5 height 6
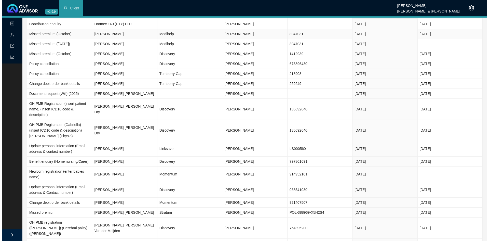
scroll to position [0, 0]
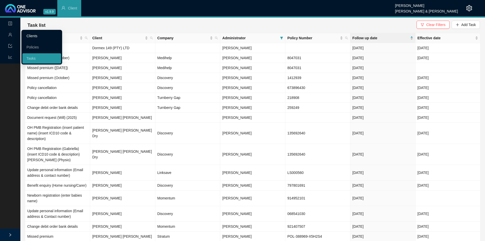
drag, startPoint x: 34, startPoint y: 35, endPoint x: 45, endPoint y: 35, distance: 10.4
click at [34, 35] on link "Clients" at bounding box center [31, 36] width 11 height 4
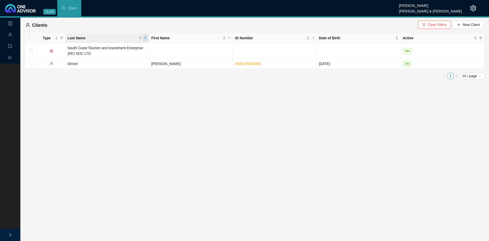
click at [146, 40] on span "Last Name" at bounding box center [145, 38] width 5 height 8
type input "layman"
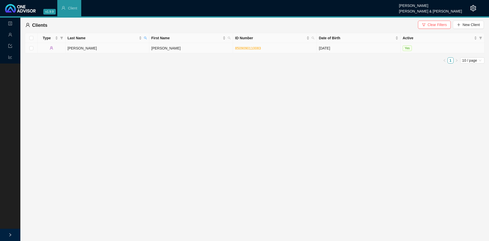
click at [73, 48] on td "Layman" at bounding box center [107, 48] width 84 height 10
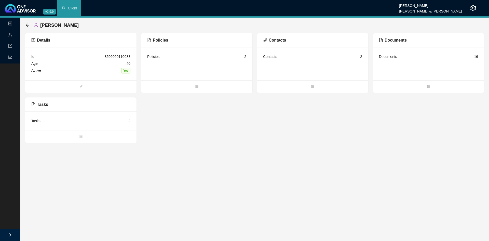
click at [39, 120] on div "Tasks" at bounding box center [35, 121] width 9 height 6
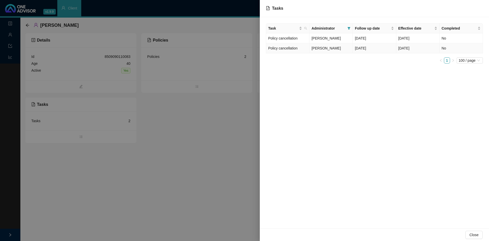
click at [293, 49] on td "Policy cancellation" at bounding box center [287, 48] width 43 height 10
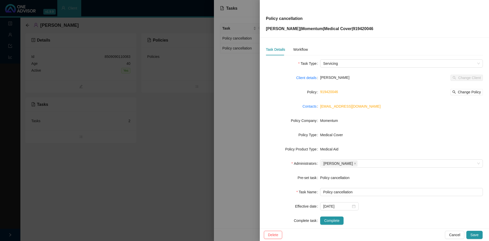
click at [246, 95] on div at bounding box center [244, 120] width 489 height 241
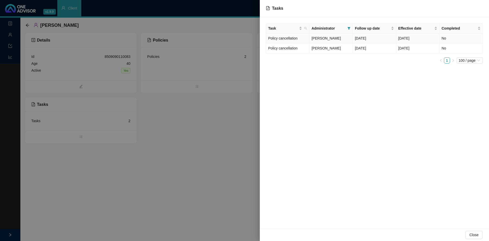
click at [295, 39] on td "Policy cancellation" at bounding box center [287, 38] width 43 height 10
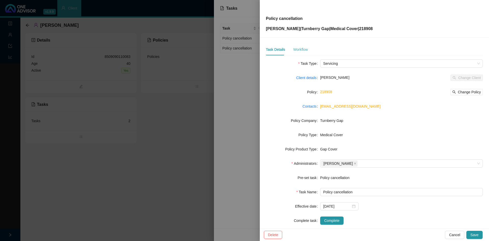
click at [302, 52] on div "Workflow" at bounding box center [300, 50] width 15 height 12
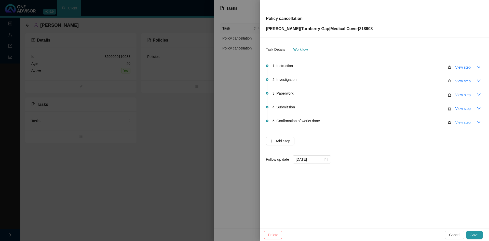
click at [463, 121] on span "View step" at bounding box center [462, 122] width 15 height 6
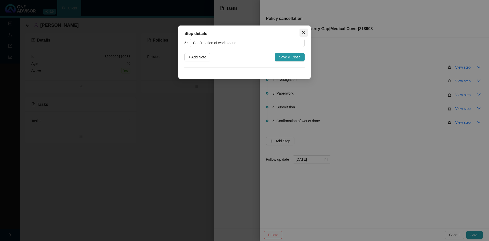
click at [304, 31] on icon "close" at bounding box center [303, 33] width 4 height 4
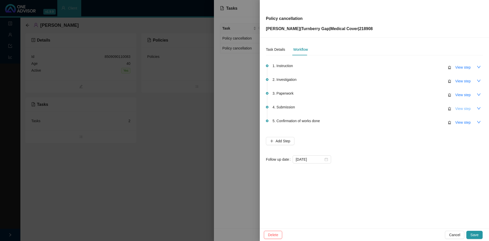
click at [466, 109] on span "View step" at bounding box center [462, 109] width 15 height 6
type input "Submission"
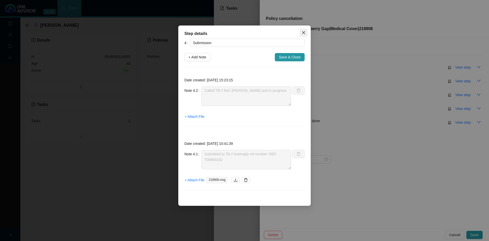
click at [304, 33] on icon "close" at bounding box center [303, 32] width 3 height 3
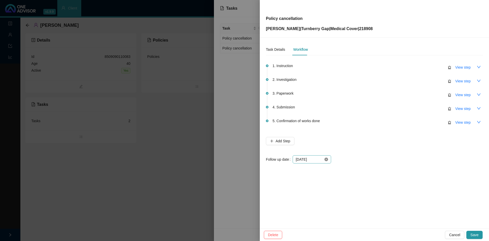
click at [324, 160] on icon "close-circle" at bounding box center [326, 159] width 4 height 4
click at [326, 159] on div at bounding box center [312, 159] width 32 height 6
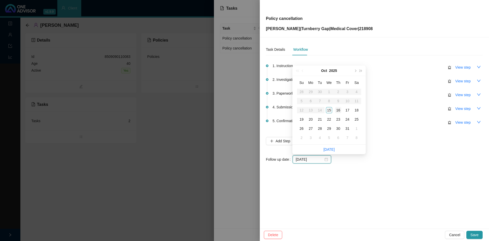
type input "[DATE]"
click at [337, 109] on div "16" at bounding box center [338, 110] width 6 height 6
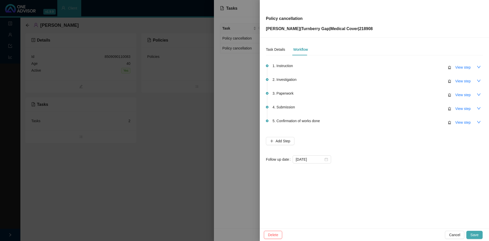
click at [472, 234] on span "Save" at bounding box center [474, 235] width 8 height 6
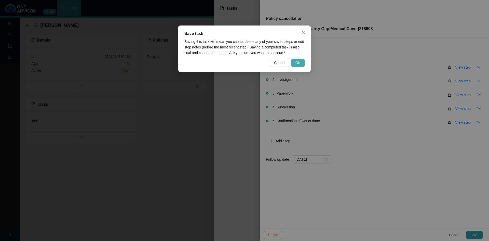
click at [299, 63] on span "OK" at bounding box center [297, 63] width 5 height 6
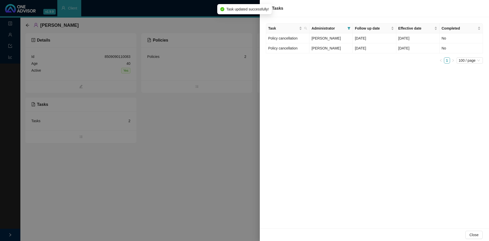
click at [193, 135] on div at bounding box center [244, 120] width 489 height 241
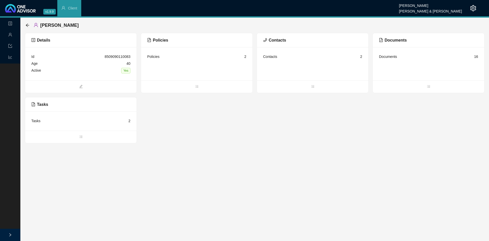
click at [36, 121] on div "Tasks" at bounding box center [35, 121] width 9 height 6
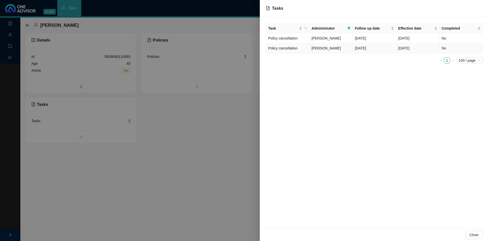
click at [319, 47] on span "[PERSON_NAME]" at bounding box center [325, 48] width 29 height 4
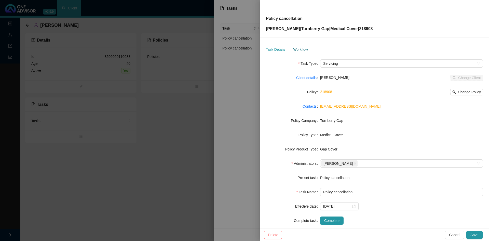
click at [303, 49] on div "Workflow" at bounding box center [300, 50] width 15 height 6
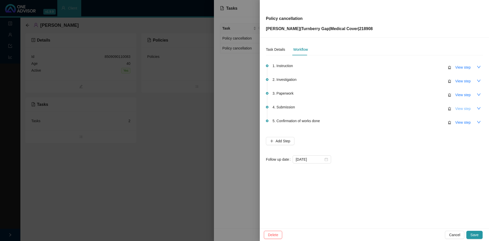
click at [459, 109] on span "View step" at bounding box center [462, 109] width 15 height 6
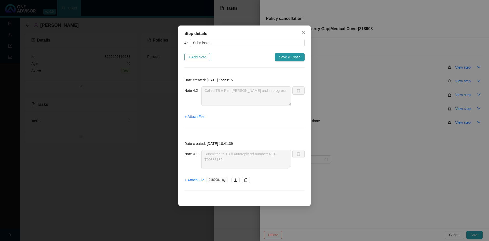
drag, startPoint x: 195, startPoint y: 56, endPoint x: 205, endPoint y: 69, distance: 16.6
click at [196, 56] on span "+ Add Note" at bounding box center [197, 57] width 18 height 6
type textarea "Called TB // Ref. Caroline Received and in progress"
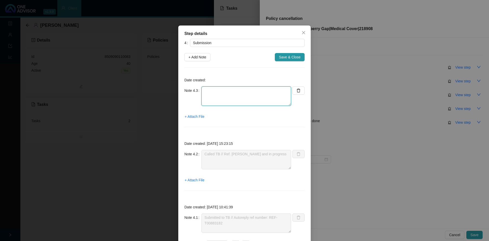
click at [215, 96] on textarea at bounding box center [246, 95] width 90 height 19
click at [197, 118] on span "+ Attach File" at bounding box center [195, 117] width 20 height 6
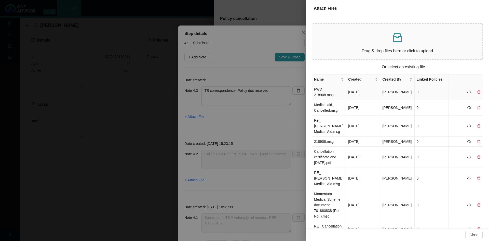
click at [331, 92] on td "FWD_ 218908.msg" at bounding box center [329, 92] width 34 height 16
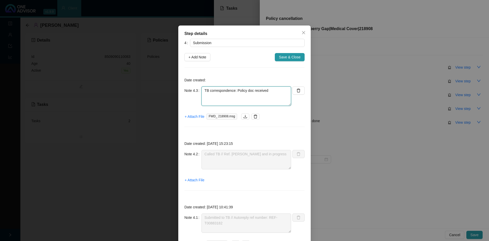
click at [250, 92] on textarea "TB correspondence: Policy doc received" at bounding box center [246, 95] width 90 height 19
click at [264, 92] on textarea "TB correspondence: Policy doc received" at bounding box center [246, 95] width 90 height 19
drag, startPoint x: 257, startPoint y: 91, endPoint x: 234, endPoint y: 92, distance: 22.7
click at [234, 92] on textarea "TB correspondence: Policy doc received" at bounding box center [246, 95] width 90 height 19
type textarea "TB correspondence: Query received & in progress"
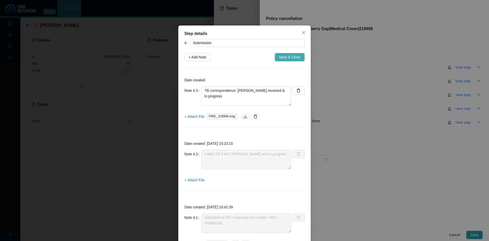
click at [281, 58] on span "Save & Close" at bounding box center [290, 57] width 22 height 6
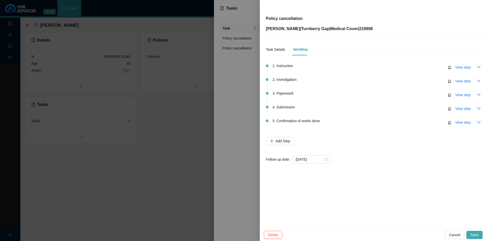
click at [475, 232] on span "Save" at bounding box center [474, 235] width 8 height 6
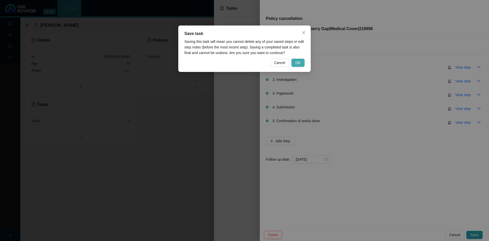
click at [299, 63] on span "OK" at bounding box center [297, 63] width 5 height 6
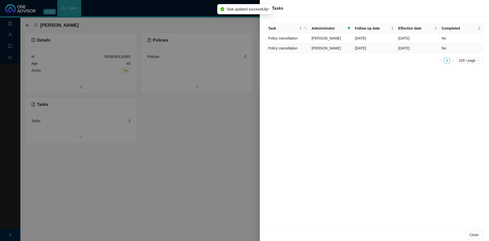
click at [286, 47] on td "Policy cancellation" at bounding box center [287, 48] width 43 height 10
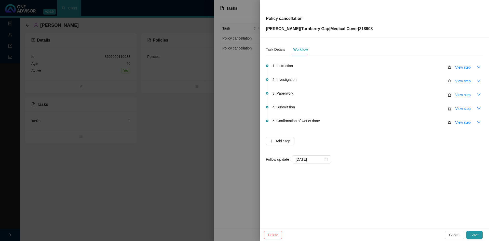
click at [245, 85] on div at bounding box center [244, 120] width 489 height 241
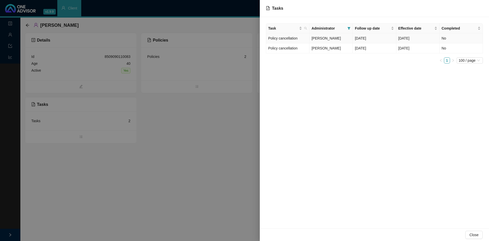
click at [273, 37] on td "Policy cancellation" at bounding box center [287, 38] width 43 height 10
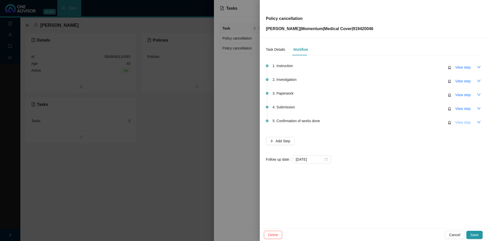
click at [467, 124] on span "View step" at bounding box center [462, 122] width 15 height 6
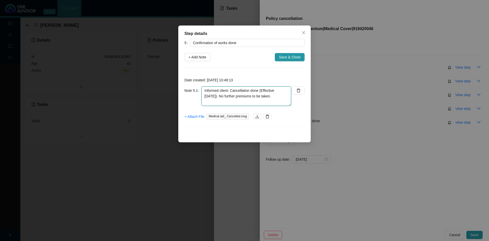
click at [286, 94] on textarea "Informed client: Cancellation done (Effective 30.09.2025). No further premiums …" at bounding box center [246, 95] width 90 height 19
type textarea "Informed client: Cancellation done (Effective 30.09.2025). No further premiums …"
click at [198, 58] on span "+ Add Note" at bounding box center [197, 57] width 18 height 6
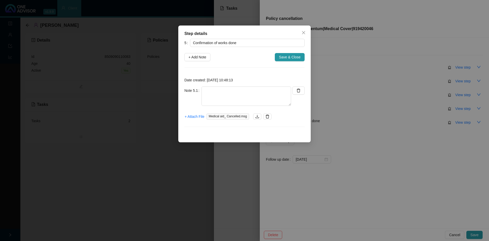
scroll to position [0, 0]
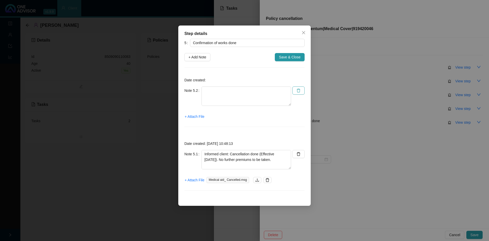
click at [296, 90] on icon "delete" at bounding box center [298, 90] width 4 height 4
type textarea "Informed client: Cancellation done (Effective 30.09.2025). No further premiums …"
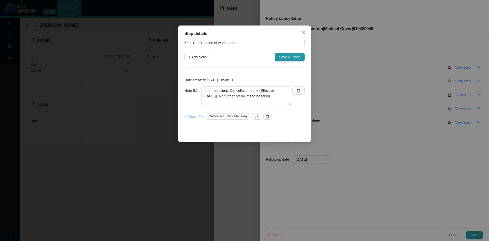
click at [192, 114] on span "+ Attach File" at bounding box center [195, 117] width 20 height 6
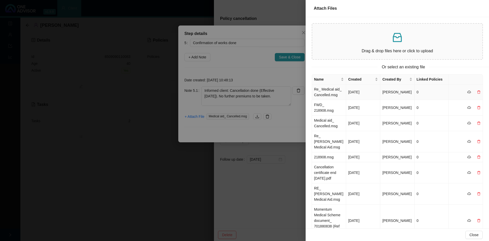
click at [322, 93] on td "Re_ Medical aid_ Cancelled.msg" at bounding box center [329, 92] width 34 height 16
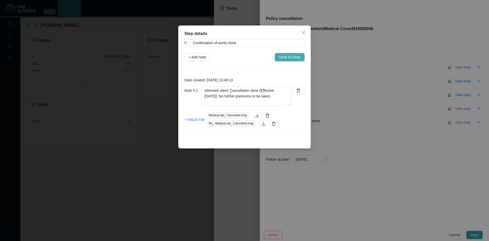
click at [288, 57] on span "Save & Close" at bounding box center [290, 57] width 22 height 6
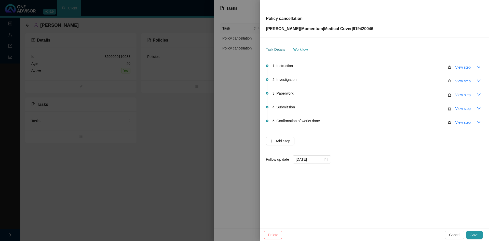
click at [274, 51] on div "Task Details" at bounding box center [275, 50] width 19 height 6
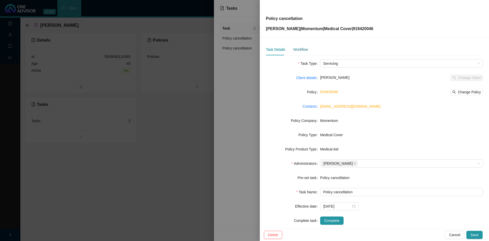
click at [299, 49] on div "Workflow" at bounding box center [300, 50] width 15 height 6
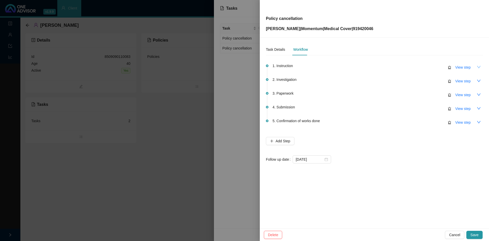
click at [479, 66] on icon "down" at bounding box center [479, 67] width 4 height 4
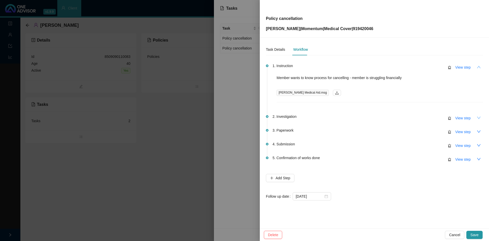
click at [477, 118] on icon "down" at bounding box center [479, 118] width 4 height 4
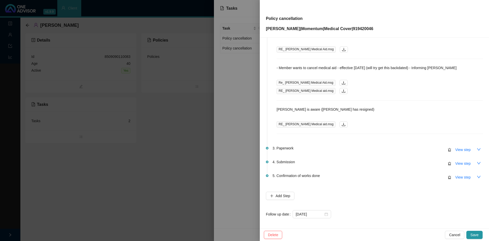
scroll to position [146, 0]
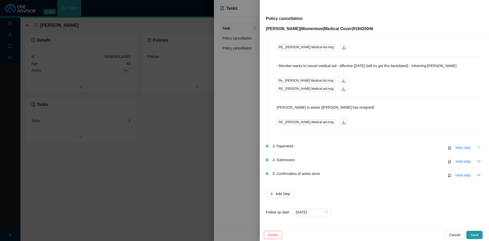
click at [477, 146] on icon "down" at bounding box center [479, 147] width 4 height 4
click at [477, 159] on icon "down" at bounding box center [479, 161] width 4 height 4
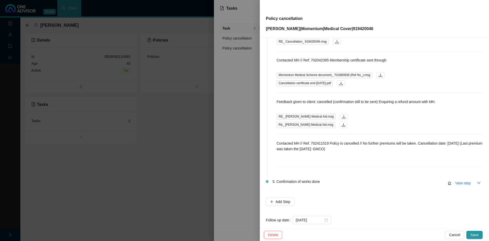
scroll to position [306, 0]
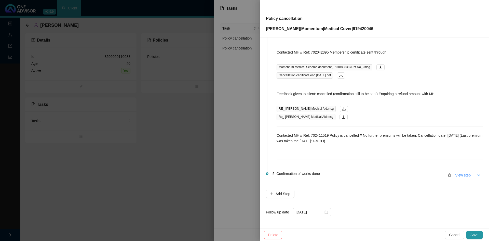
click at [477, 173] on icon "down" at bounding box center [479, 175] width 4 height 4
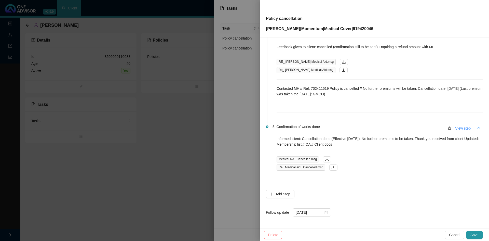
scroll to position [354, 0]
click at [471, 234] on span "Save" at bounding box center [474, 235] width 8 height 6
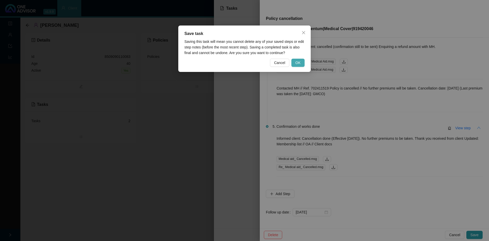
click at [297, 64] on span "OK" at bounding box center [297, 63] width 5 height 6
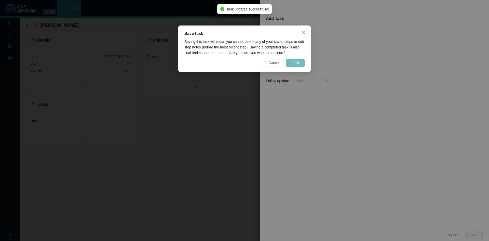
scroll to position [0, 0]
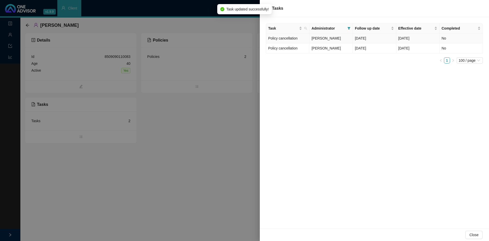
click at [280, 41] on td "Policy cancellation" at bounding box center [287, 38] width 43 height 10
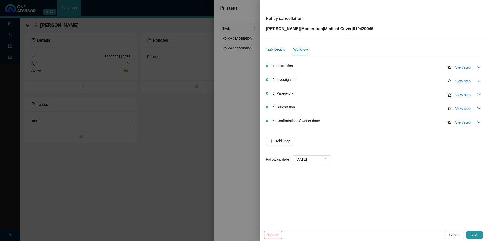
click at [272, 47] on div "Task Details" at bounding box center [275, 50] width 19 height 6
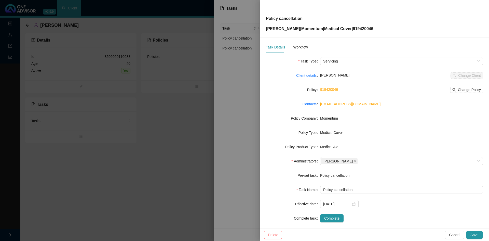
scroll to position [8, 0]
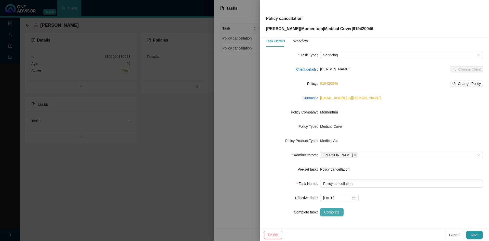
click at [334, 213] on span "Complete" at bounding box center [331, 212] width 15 height 6
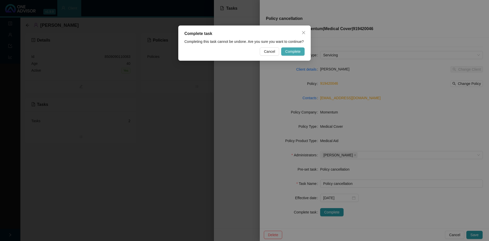
click at [293, 50] on span "Complete" at bounding box center [292, 52] width 15 height 6
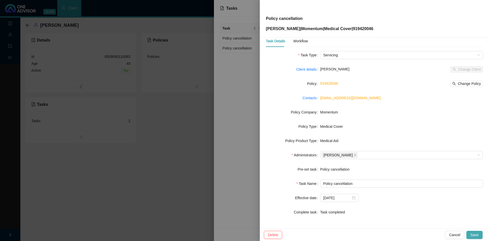
click at [473, 234] on span "Save" at bounding box center [474, 235] width 8 height 6
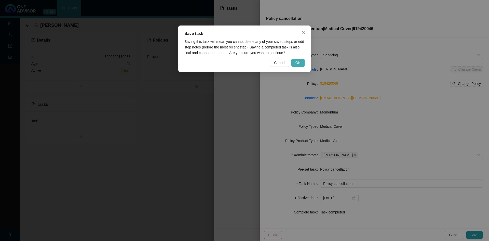
click at [296, 61] on span "OK" at bounding box center [297, 63] width 5 height 6
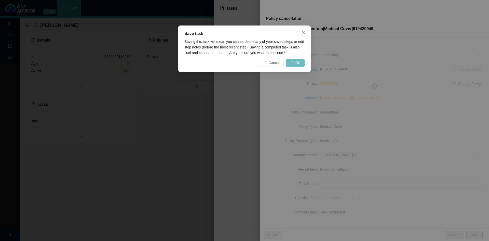
scroll to position [2, 0]
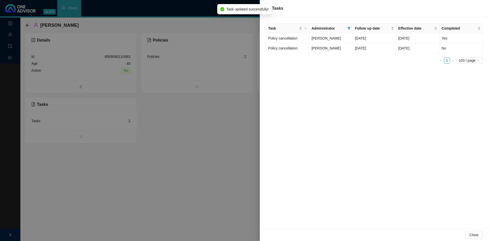
click at [198, 133] on div at bounding box center [244, 120] width 489 height 241
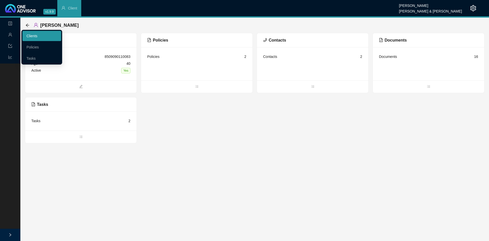
click at [37, 34] on link "Clients" at bounding box center [31, 36] width 11 height 4
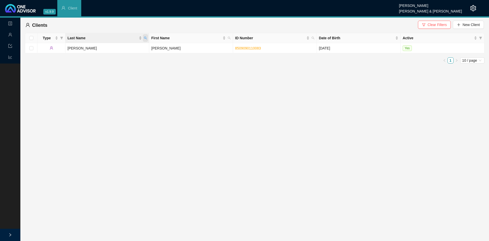
click at [146, 38] on icon "search" at bounding box center [145, 37] width 3 height 3
type input "dinner"
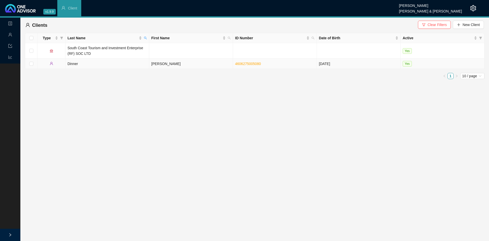
click at [83, 62] on td "Dinner" at bounding box center [107, 64] width 84 height 10
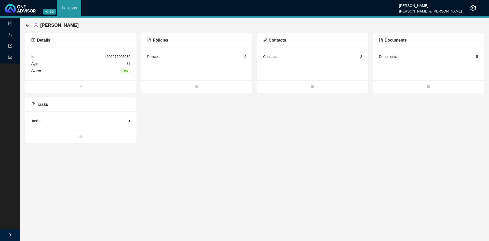
click at [152, 59] on div "Policies" at bounding box center [153, 57] width 12 height 6
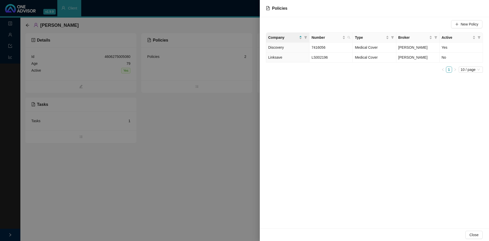
drag, startPoint x: 6, startPoint y: 35, endPoint x: 14, endPoint y: 35, distance: 7.4
click at [7, 35] on div at bounding box center [244, 120] width 489 height 241
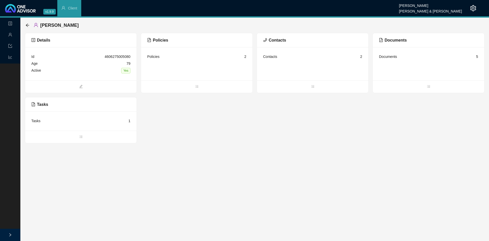
click at [9, 34] on icon "user" at bounding box center [10, 35] width 4 height 4
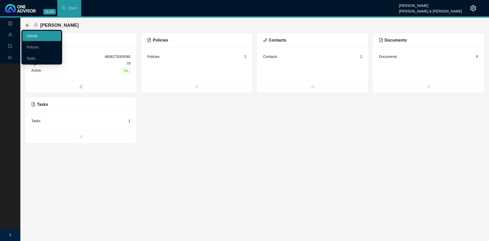
click at [37, 34] on link "Clients" at bounding box center [31, 36] width 11 height 4
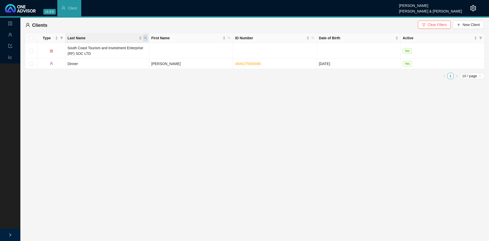
click at [147, 40] on span "Last Name" at bounding box center [145, 38] width 5 height 8
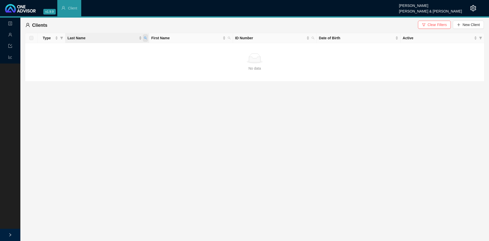
click at [147, 39] on icon "search" at bounding box center [145, 37] width 3 height 3
click at [121, 47] on input "laymna" at bounding box center [122, 49] width 48 height 8
type input "layman"
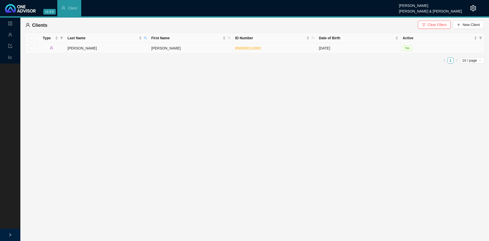
click at [121, 47] on td "Layman" at bounding box center [107, 48] width 84 height 10
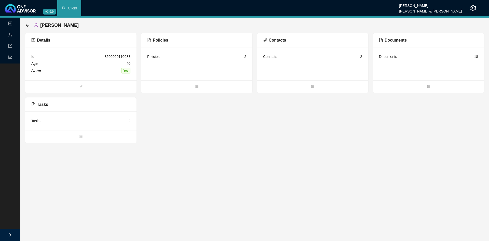
click at [154, 59] on div "Policies" at bounding box center [153, 57] width 12 height 6
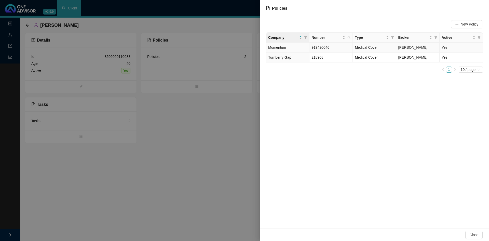
click at [443, 47] on td "Yes" at bounding box center [460, 48] width 43 height 10
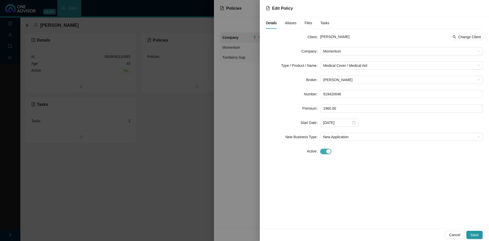
click at [321, 152] on span "button" at bounding box center [325, 151] width 11 height 6
click at [355, 165] on div at bounding box center [339, 165] width 38 height 8
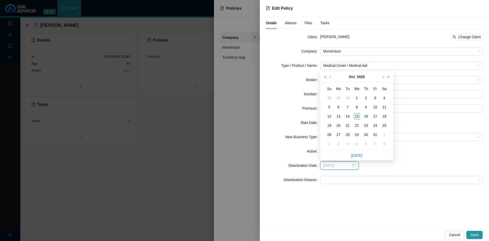
type input "2025-10-02"
type input "2025-09-30"
click at [347, 96] on div "30" at bounding box center [347, 98] width 6 height 6
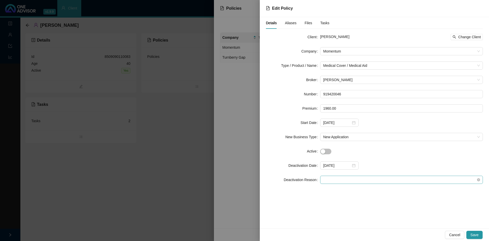
click at [336, 180] on span at bounding box center [401, 180] width 157 height 8
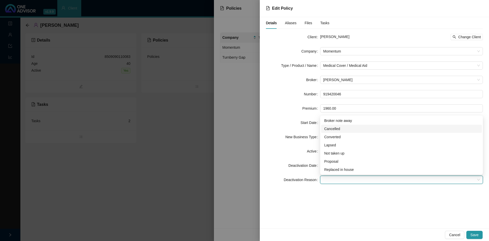
click at [331, 127] on div "Cancelled" at bounding box center [401, 129] width 155 height 6
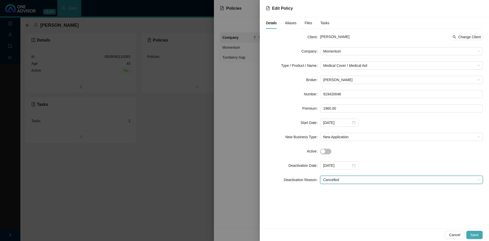
click at [470, 232] on button "Save" at bounding box center [474, 234] width 16 height 8
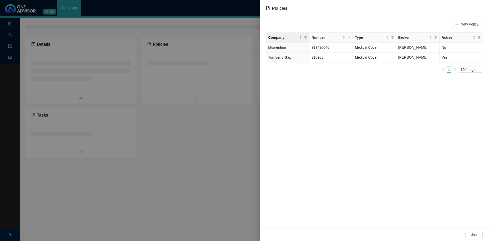
click at [216, 136] on div at bounding box center [244, 120] width 489 height 241
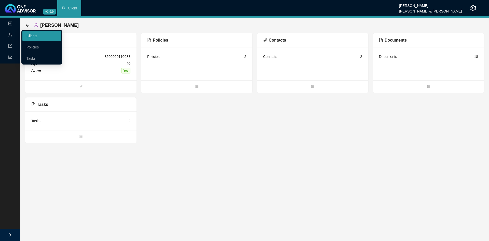
drag, startPoint x: 28, startPoint y: 32, endPoint x: 36, endPoint y: 34, distance: 8.6
click at [28, 34] on link "Clients" at bounding box center [31, 36] width 11 height 4
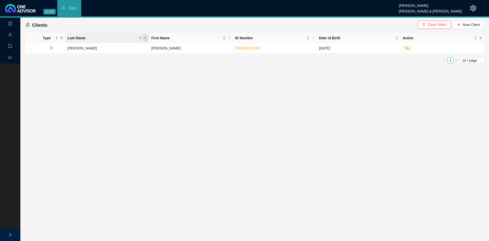
click at [147, 38] on icon "search" at bounding box center [145, 37] width 3 height 3
type input "south"
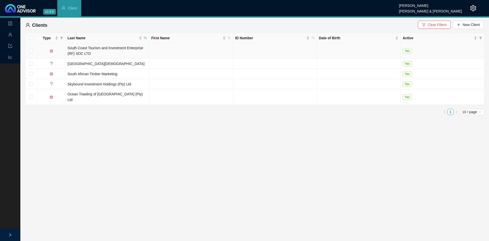
click at [125, 52] on td "South Coast Tourism and Investment Enterprise (RF) SOC LTD" at bounding box center [107, 51] width 84 height 16
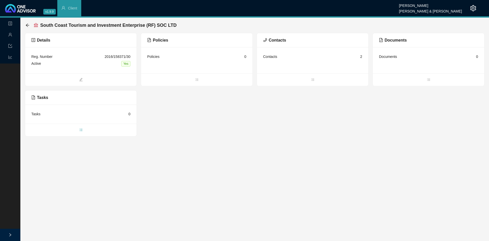
click at [81, 128] on icon "bars" at bounding box center [81, 130] width 4 height 4
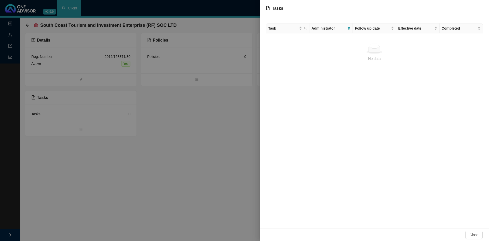
drag, startPoint x: 401, startPoint y: 52, endPoint x: 432, endPoint y: 48, distance: 32.1
click at [401, 52] on div "No data" at bounding box center [374, 49] width 208 height 10
drag, startPoint x: 94, startPoint y: 178, endPoint x: 59, endPoint y: 145, distance: 47.7
click at [94, 178] on div at bounding box center [244, 120] width 489 height 241
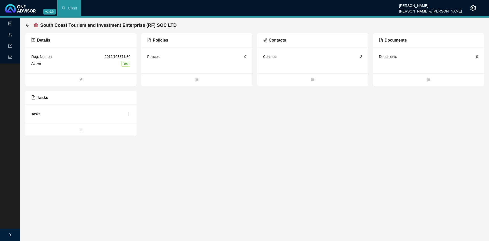
click at [9, 33] on icon "user" at bounding box center [10, 35] width 4 height 4
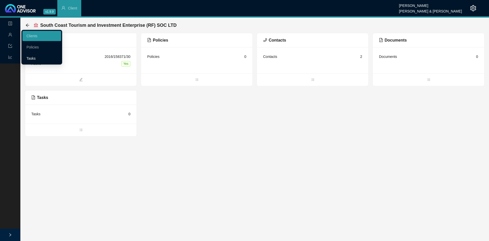
click at [30, 59] on link "Tasks" at bounding box center [30, 58] width 9 height 4
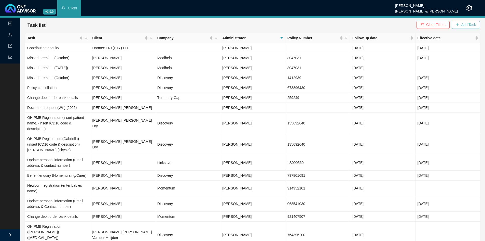
click at [464, 24] on span "Add Task" at bounding box center [468, 25] width 15 height 6
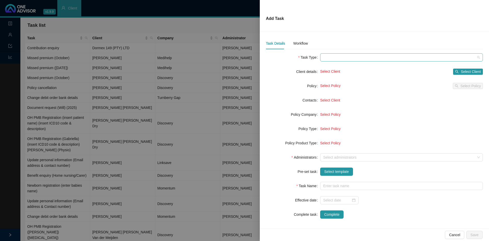
click at [348, 55] on span at bounding box center [401, 57] width 157 height 8
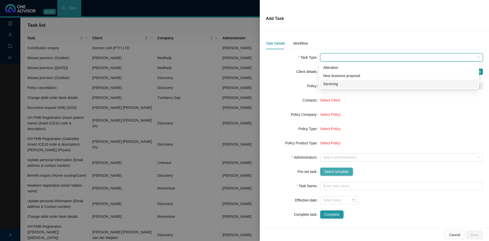
click at [330, 168] on button "Select template" at bounding box center [336, 171] width 33 height 8
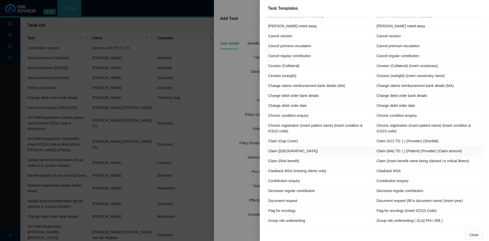
scroll to position [127, 0]
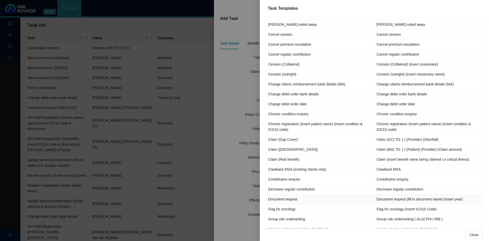
click at [290, 198] on td "Document request" at bounding box center [320, 199] width 108 height 10
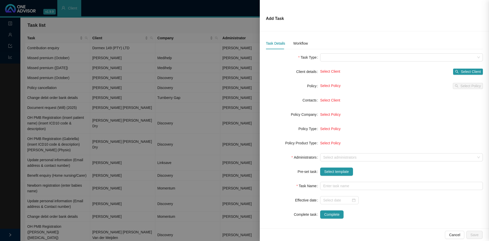
type input "Document request (fill in document name) (insert year)"
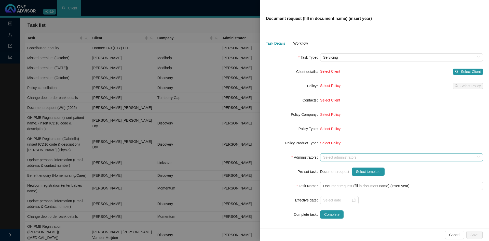
click at [341, 156] on div at bounding box center [398, 157] width 155 height 4
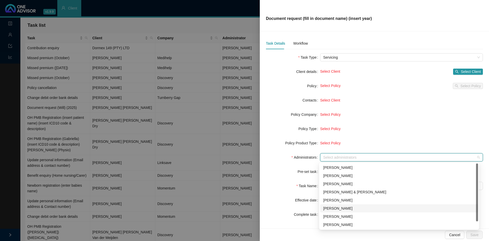
click at [339, 206] on div "[PERSON_NAME]" at bounding box center [399, 208] width 152 height 6
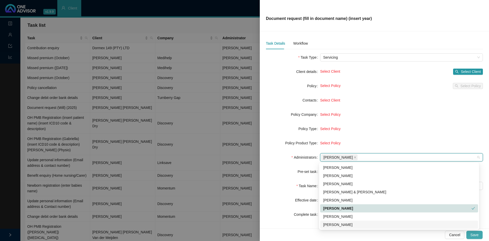
click at [473, 232] on span "Save" at bounding box center [474, 235] width 8 height 6
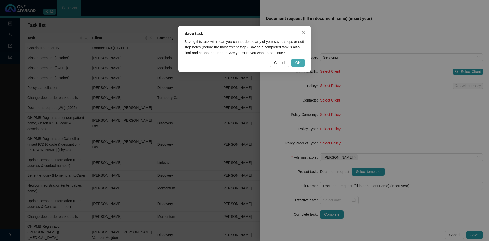
click at [303, 62] on button "OK" at bounding box center [297, 63] width 13 height 8
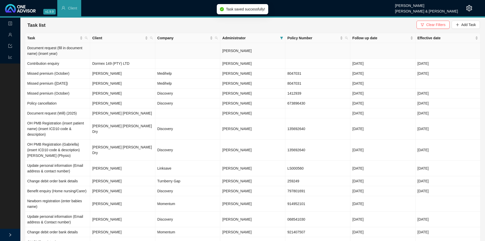
click at [100, 54] on td at bounding box center [122, 51] width 65 height 16
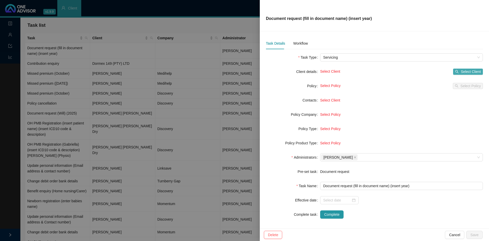
click at [460, 73] on span "Select Client" at bounding box center [470, 72] width 20 height 6
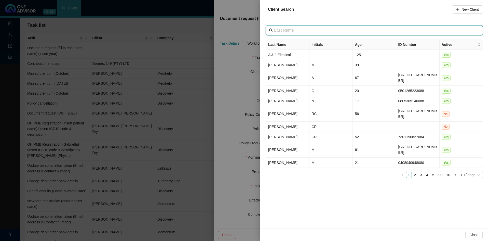
click at [289, 32] on input "text" at bounding box center [375, 30] width 202 height 6
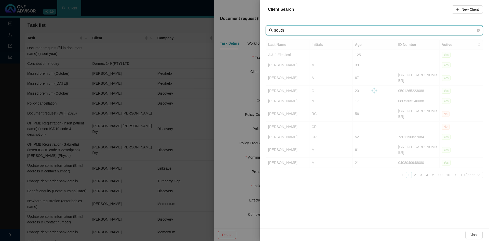
type input "south"
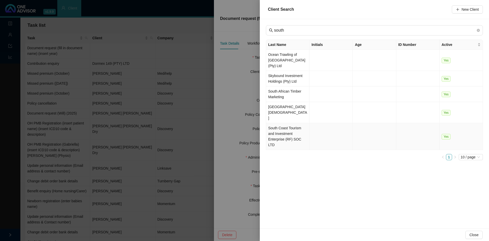
click at [284, 123] on td "South Coast Tourism and Investment Enterprise (RF) SOC LTD" at bounding box center [287, 136] width 43 height 27
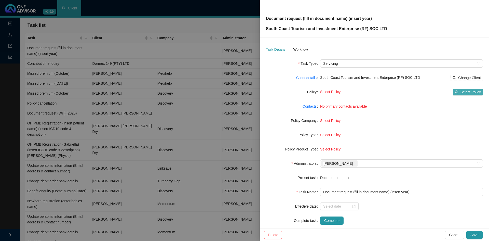
click at [469, 92] on span "Select Policy" at bounding box center [470, 92] width 20 height 6
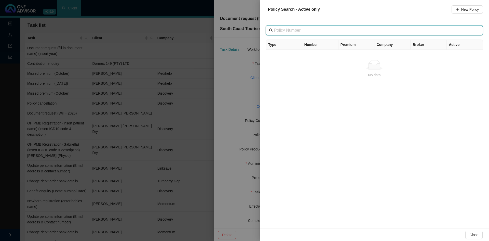
click at [291, 28] on input "text" at bounding box center [375, 30] width 202 height 6
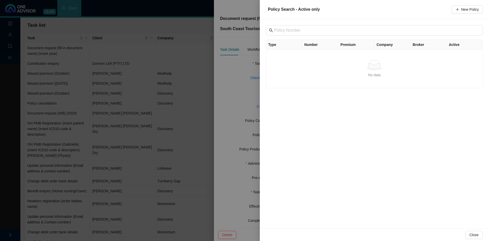
click at [240, 97] on div at bounding box center [244, 120] width 489 height 241
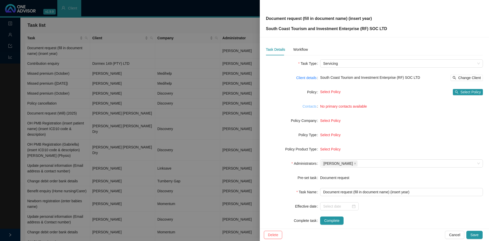
click at [311, 106] on link "Contacts" at bounding box center [309, 106] width 14 height 6
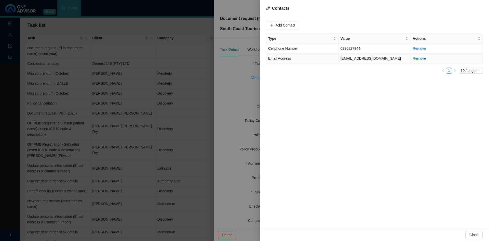
click at [347, 59] on td "Sheroma@sctie.co.za" at bounding box center [374, 58] width 72 height 10
click at [352, 25] on span "Email Address" at bounding box center [363, 25] width 32 height 8
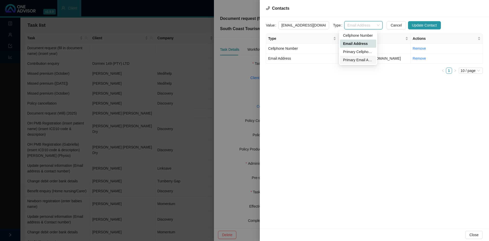
drag, startPoint x: 355, startPoint y: 59, endPoint x: 381, endPoint y: 58, distance: 26.7
click at [354, 59] on div "Primary Email Address" at bounding box center [358, 60] width 30 height 6
click at [412, 25] on span "Update Contact" at bounding box center [424, 25] width 25 height 6
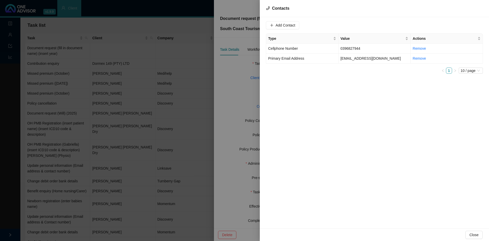
click at [243, 96] on div at bounding box center [244, 120] width 489 height 241
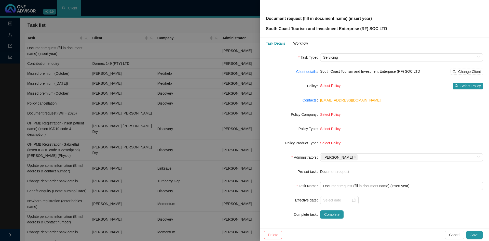
scroll to position [8, 0]
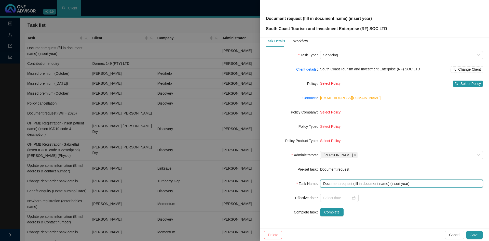
click at [373, 183] on input "Document request (fill in document name) (insert year)" at bounding box center [401, 183] width 163 height 8
drag, startPoint x: 387, startPoint y: 183, endPoint x: 353, endPoint y: 181, distance: 33.9
click at [353, 181] on input "Document request (fill in document name) (insert year)" at bounding box center [401, 183] width 163 height 8
click at [407, 183] on input "Document request (Statement of account) (insert year)" at bounding box center [401, 183] width 163 height 8
click at [353, 198] on div at bounding box center [339, 198] width 32 height 6
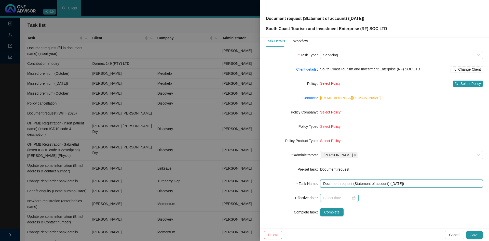
type input "Document request (Statement of account) (Nov 2025)"
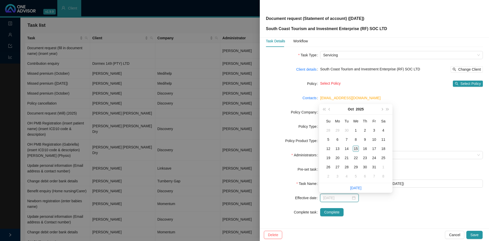
type input "2025-10-15"
click at [355, 146] on div "15" at bounding box center [356, 148] width 6 height 6
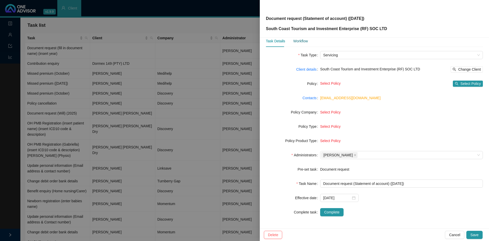
click at [300, 38] on div "Workflow" at bounding box center [300, 41] width 15 height 6
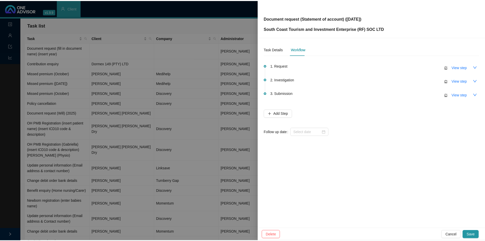
scroll to position [0, 0]
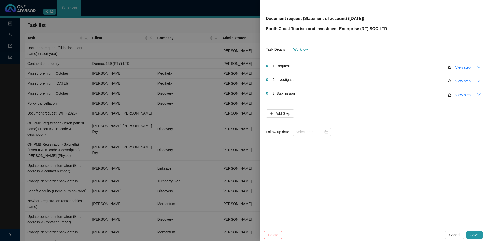
click at [478, 67] on icon "down" at bounding box center [479, 67] width 4 height 2
click at [466, 65] on span "View step" at bounding box center [462, 67] width 15 height 6
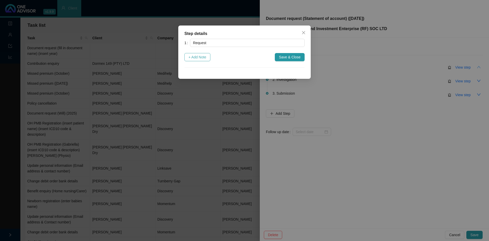
click at [203, 57] on span "+ Add Note" at bounding box center [197, 57] width 18 height 6
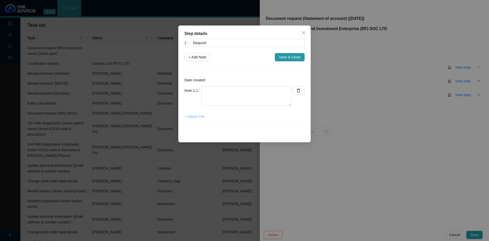
click at [197, 117] on span "+ Attach File" at bounding box center [195, 117] width 20 height 6
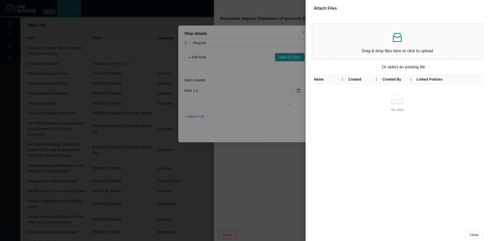
click at [384, 51] on p "Drag & drop files here or click to upload" at bounding box center [397, 51] width 162 height 6
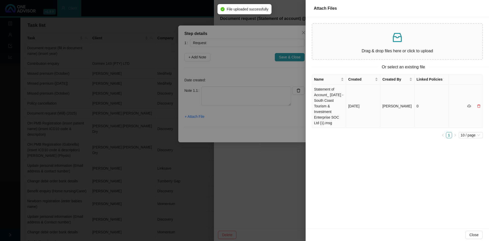
click at [327, 104] on td "Statement of Account_ November 2025 - South Coast Tourism & Investment Enterpri…" at bounding box center [329, 106] width 34 height 44
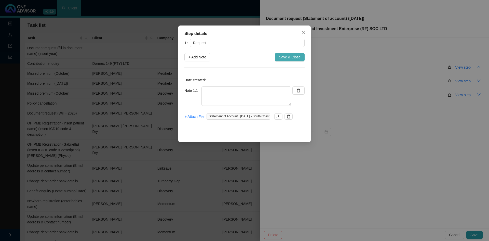
click at [287, 56] on span "Save & Close" at bounding box center [290, 57] width 22 height 6
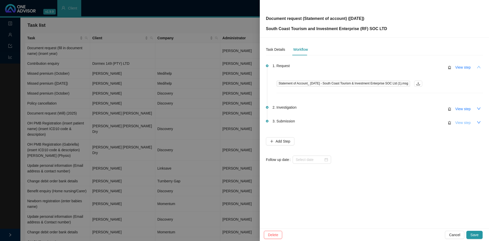
click at [464, 123] on span "View step" at bounding box center [462, 123] width 15 height 6
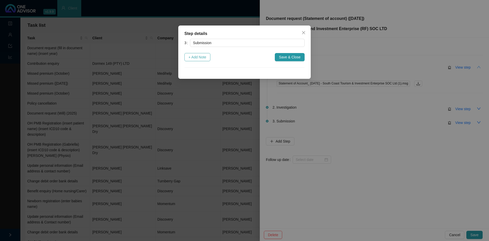
drag, startPoint x: 198, startPoint y: 59, endPoint x: 202, endPoint y: 69, distance: 11.3
click at [198, 58] on span "+ Add Note" at bounding box center [197, 57] width 18 height 6
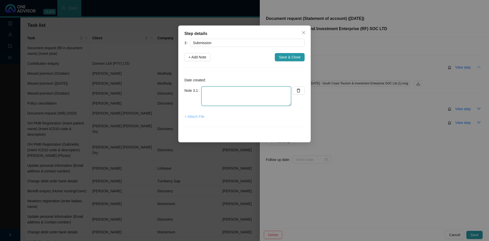
type textarea "To Subject Sent Size Categories Deborah Ludick; SCTIE - Sheroma Singh Statement…"
click at [199, 116] on span "+ Attach File" at bounding box center [195, 117] width 20 height 6
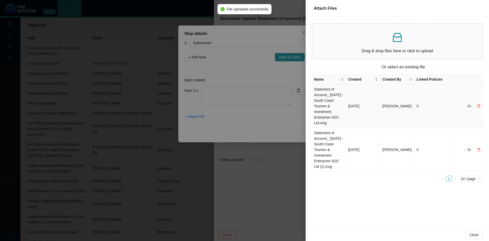
click at [335, 101] on td "Statement of Account_ November 2025 - South Coast Tourism & Investment Enterpri…" at bounding box center [329, 106] width 34 height 44
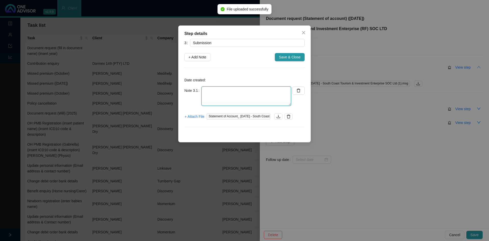
click at [233, 95] on textarea at bounding box center [246, 95] width 90 height 19
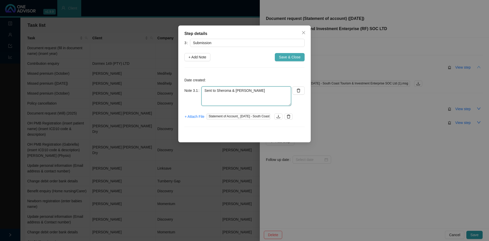
type textarea "Sent to Sheroma & Deborah"
click at [291, 56] on span "Save & Close" at bounding box center [290, 57] width 22 height 6
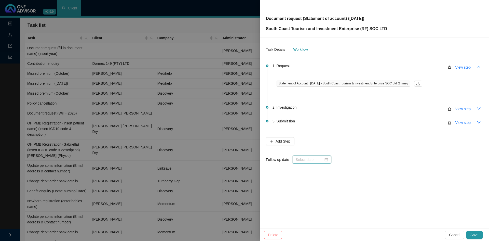
click at [314, 161] on input at bounding box center [310, 160] width 28 height 6
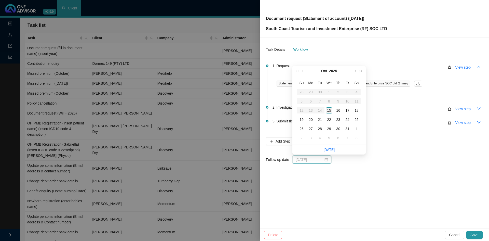
type input "2025-10-15"
click at [328, 110] on div "15" at bounding box center [329, 110] width 6 height 6
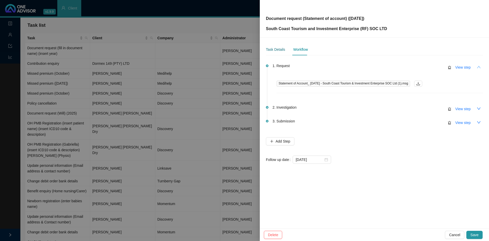
click at [274, 49] on div "Task Details" at bounding box center [275, 50] width 19 height 6
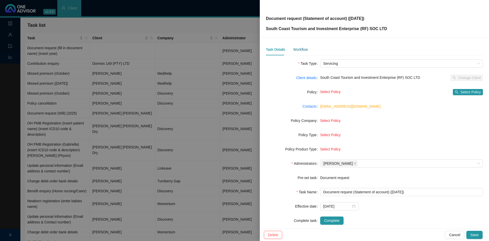
drag, startPoint x: 300, startPoint y: 47, endPoint x: 315, endPoint y: 56, distance: 17.8
click at [300, 47] on div "Workflow" at bounding box center [300, 50] width 15 height 6
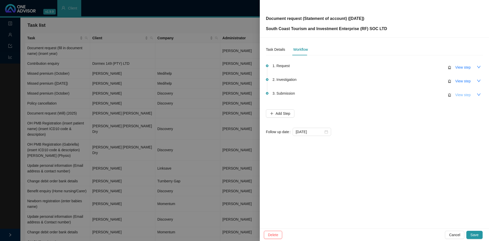
click at [459, 93] on span "View step" at bounding box center [462, 95] width 15 height 6
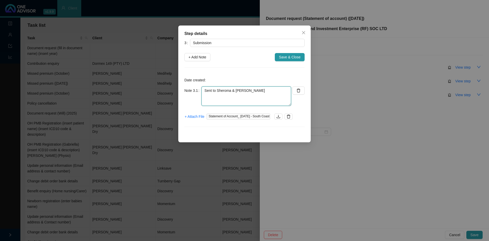
click at [259, 92] on textarea "Sent to Sheroma & Deborah" at bounding box center [246, 95] width 90 height 19
type textarea "Sent to Sheroma & Deborah Saved in client docs"
click at [292, 59] on span "Save & Close" at bounding box center [290, 57] width 22 height 6
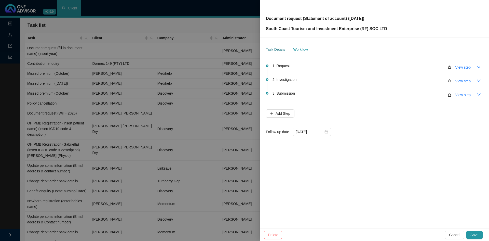
click at [279, 48] on div "Task Details" at bounding box center [275, 50] width 19 height 6
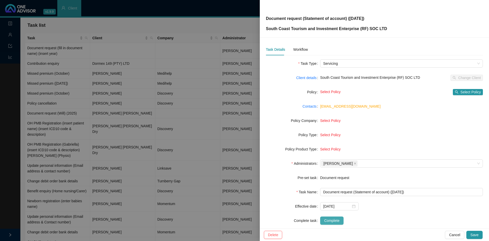
click at [336, 218] on span "Complete" at bounding box center [331, 220] width 15 height 6
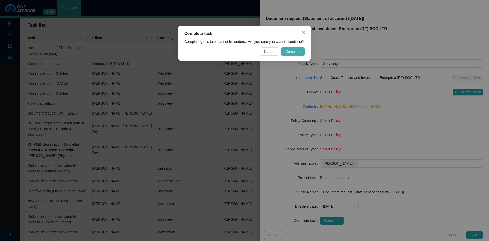
click at [297, 50] on span "Complete" at bounding box center [292, 52] width 15 height 6
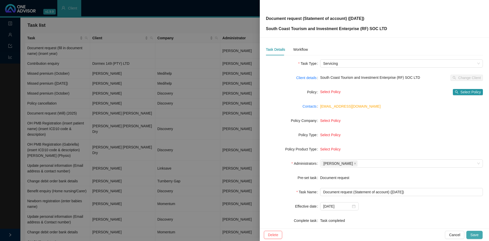
click at [472, 234] on span "Save" at bounding box center [474, 235] width 8 height 6
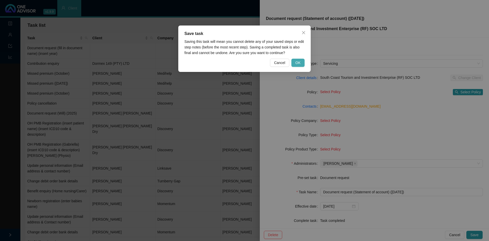
click at [299, 61] on span "OK" at bounding box center [297, 63] width 5 height 6
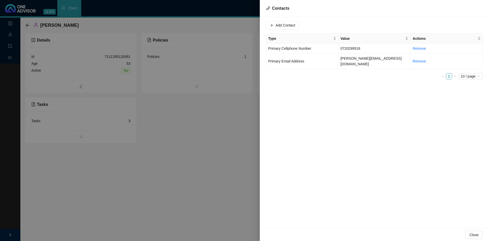
click at [202, 119] on div at bounding box center [244, 120] width 489 height 241
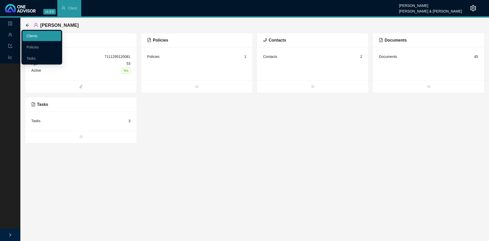
drag, startPoint x: 36, startPoint y: 34, endPoint x: 46, endPoint y: 34, distance: 9.7
click at [37, 34] on link "Clients" at bounding box center [31, 36] width 11 height 4
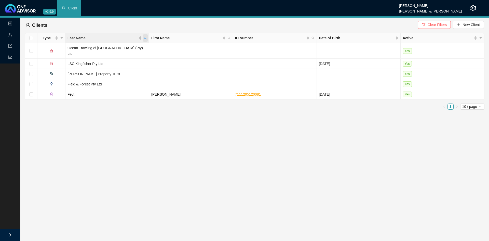
click at [144, 36] on span "Last Name" at bounding box center [145, 38] width 5 height 8
type input "dinner"
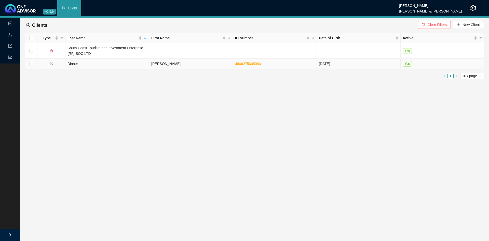
click at [81, 64] on td "Dinner" at bounding box center [107, 64] width 84 height 10
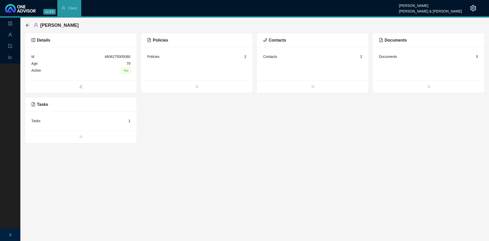
click at [160, 58] on div "Policies 2" at bounding box center [196, 56] width 99 height 7
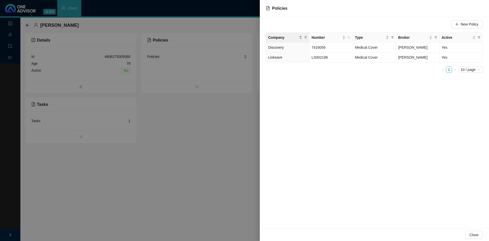
click at [450, 59] on td "Yes" at bounding box center [460, 57] width 43 height 10
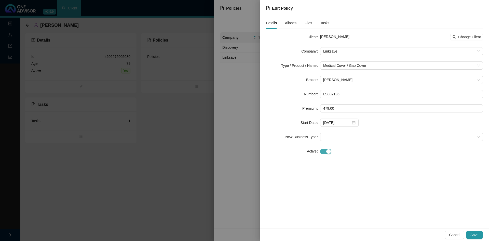
click at [321, 152] on span "button" at bounding box center [325, 151] width 11 height 6
click at [352, 166] on div at bounding box center [339, 165] width 32 height 6
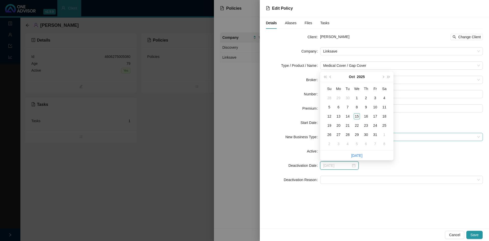
type input "[DATE]"
drag, startPoint x: 384, startPoint y: 135, endPoint x: 384, endPoint y: 142, distance: 7.4
click at [384, 134] on div "1" at bounding box center [384, 134] width 6 height 6
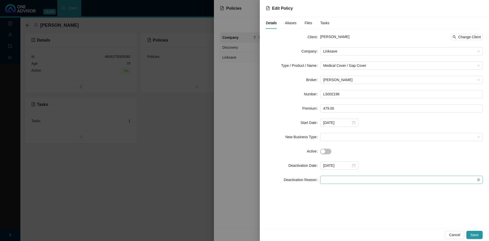
click at [337, 176] on span at bounding box center [401, 180] width 157 height 8
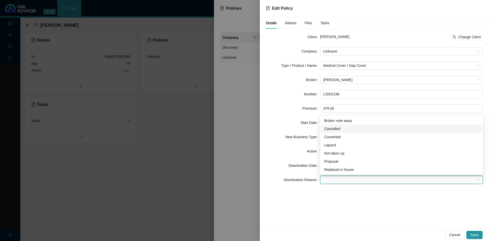
click at [335, 130] on div "Cancelled" at bounding box center [401, 129] width 155 height 6
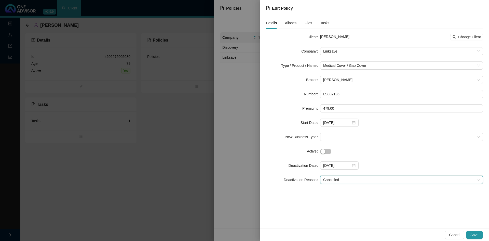
click at [337, 200] on div "Details Aliases Files Tasks Client [PERSON_NAME] Dinner Change Client Company L…" at bounding box center [374, 122] width 229 height 211
click at [480, 234] on button "Save" at bounding box center [474, 234] width 16 height 8
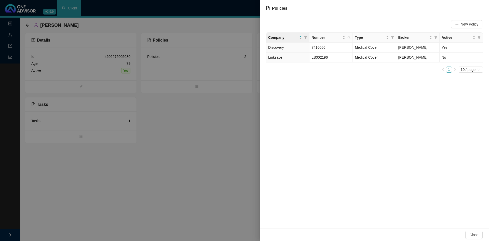
click at [205, 137] on div at bounding box center [244, 120] width 489 height 241
